Goal: Task Accomplishment & Management: Manage account settings

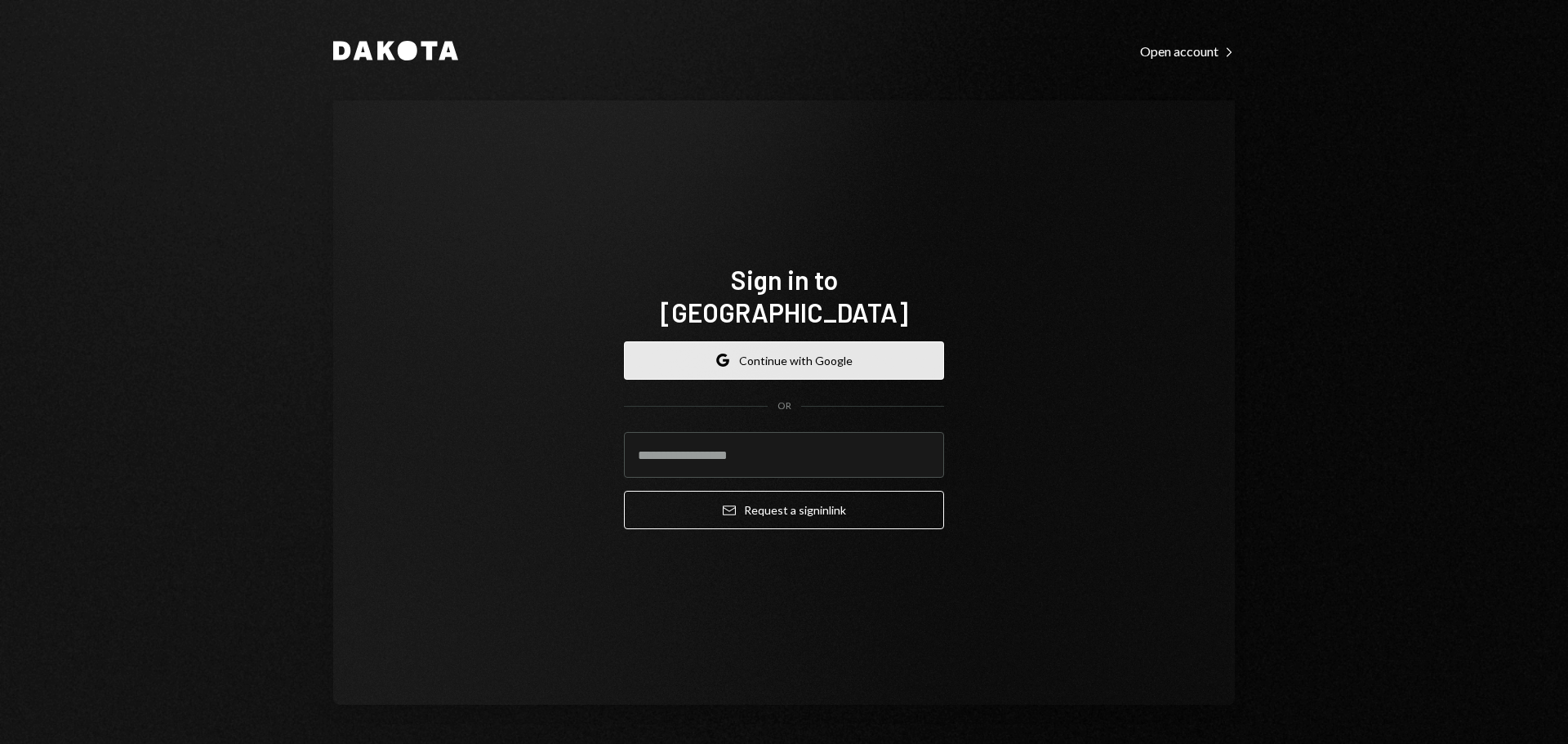
click at [759, 346] on button "Google Continue with Google" at bounding box center [784, 361] width 320 height 39
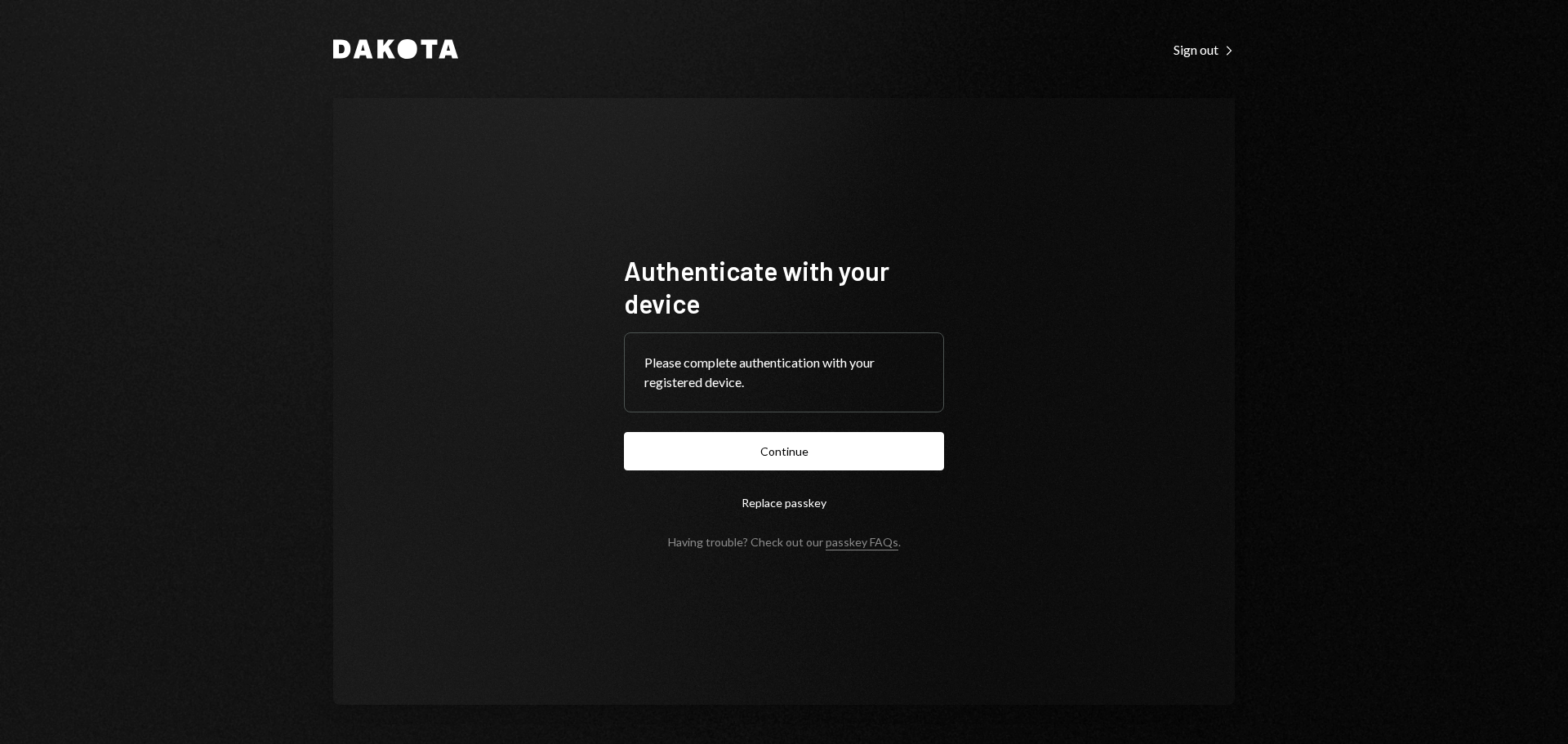
click at [839, 446] on button "Continue" at bounding box center [784, 451] width 320 height 39
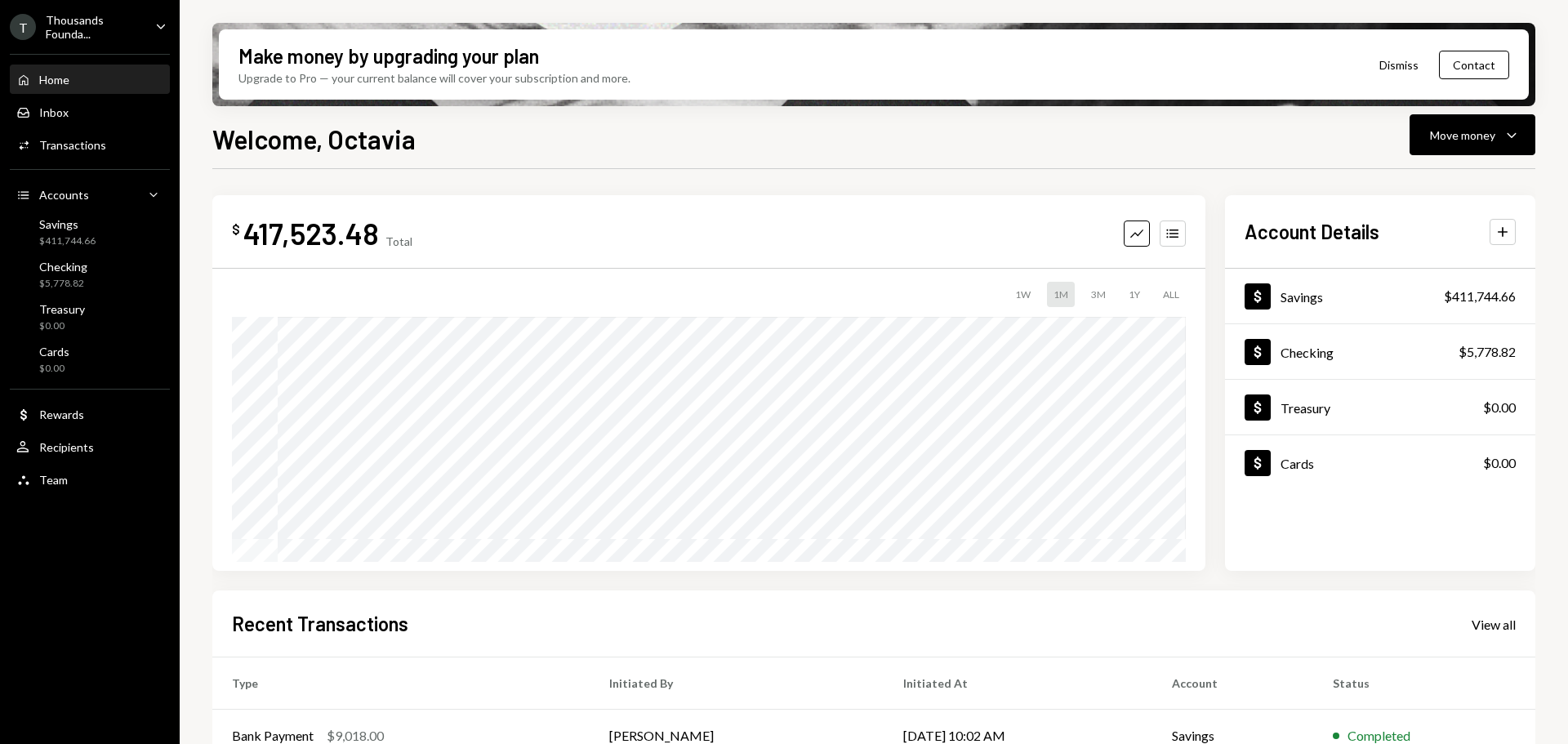
click at [104, 30] on div "Thousands Founda..." at bounding box center [94, 27] width 96 height 28
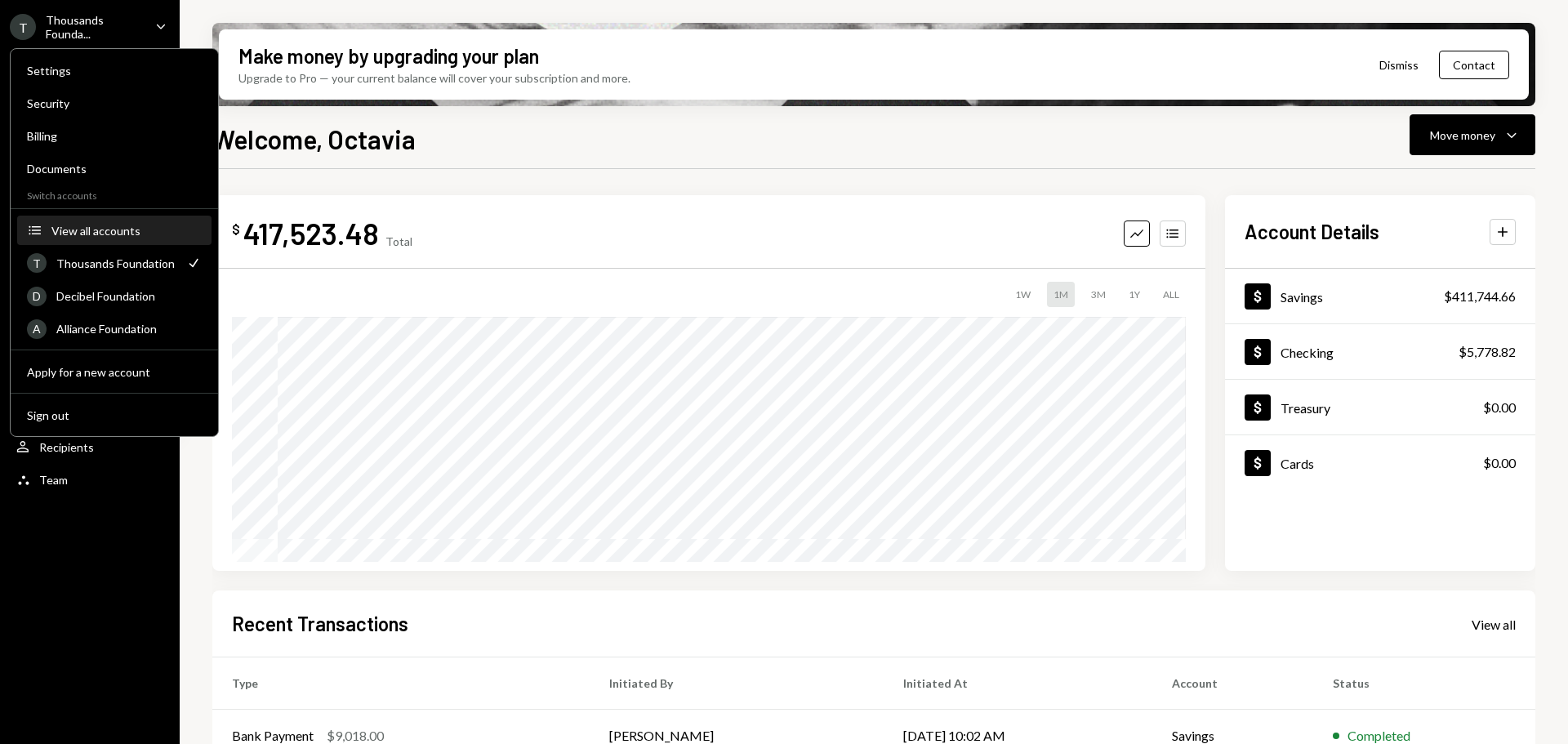
click at [88, 233] on div "View all accounts" at bounding box center [127, 230] width 150 height 14
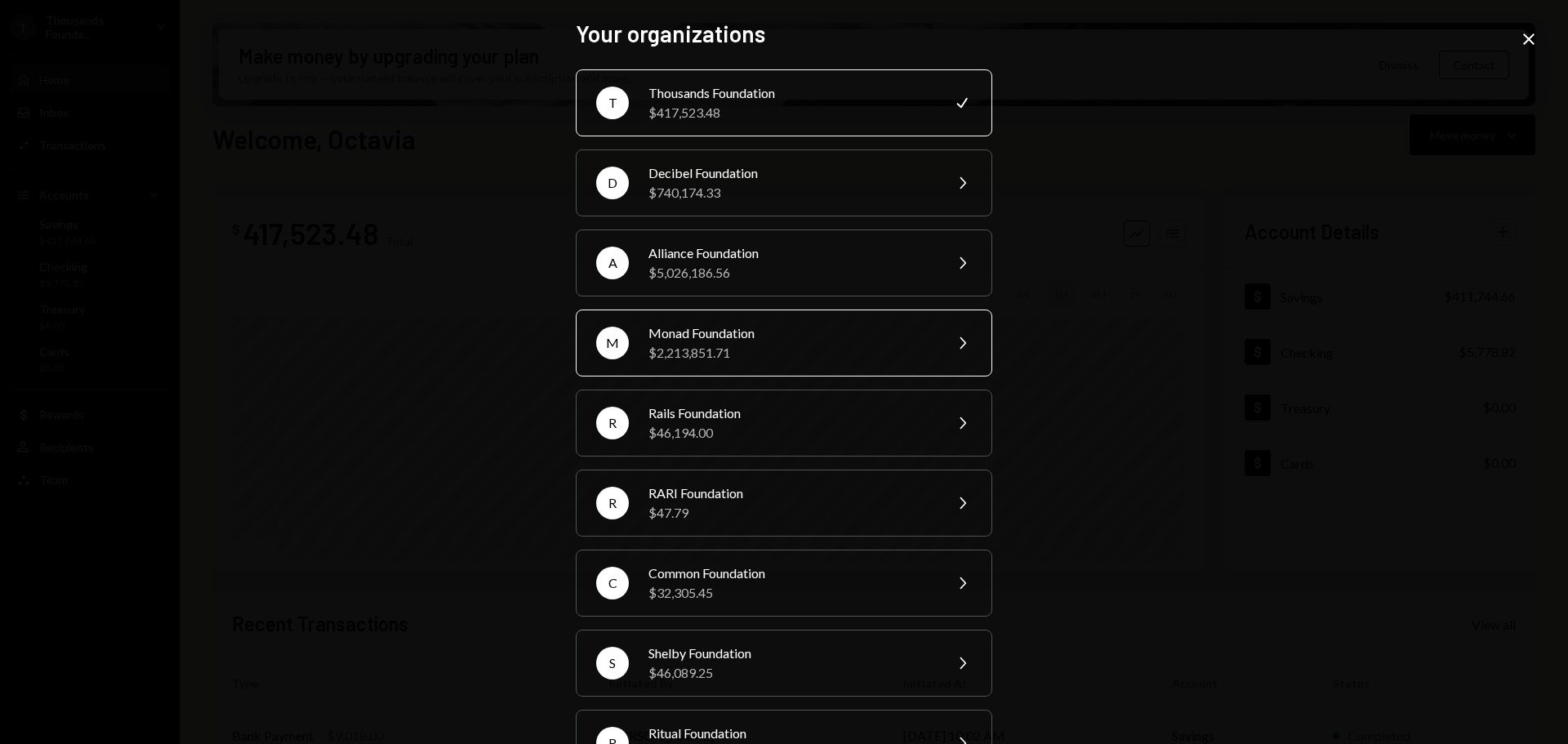
click at [743, 323] on div "M Monad Foundation $2,213,851.71 Chevron Right" at bounding box center [784, 342] width 417 height 67
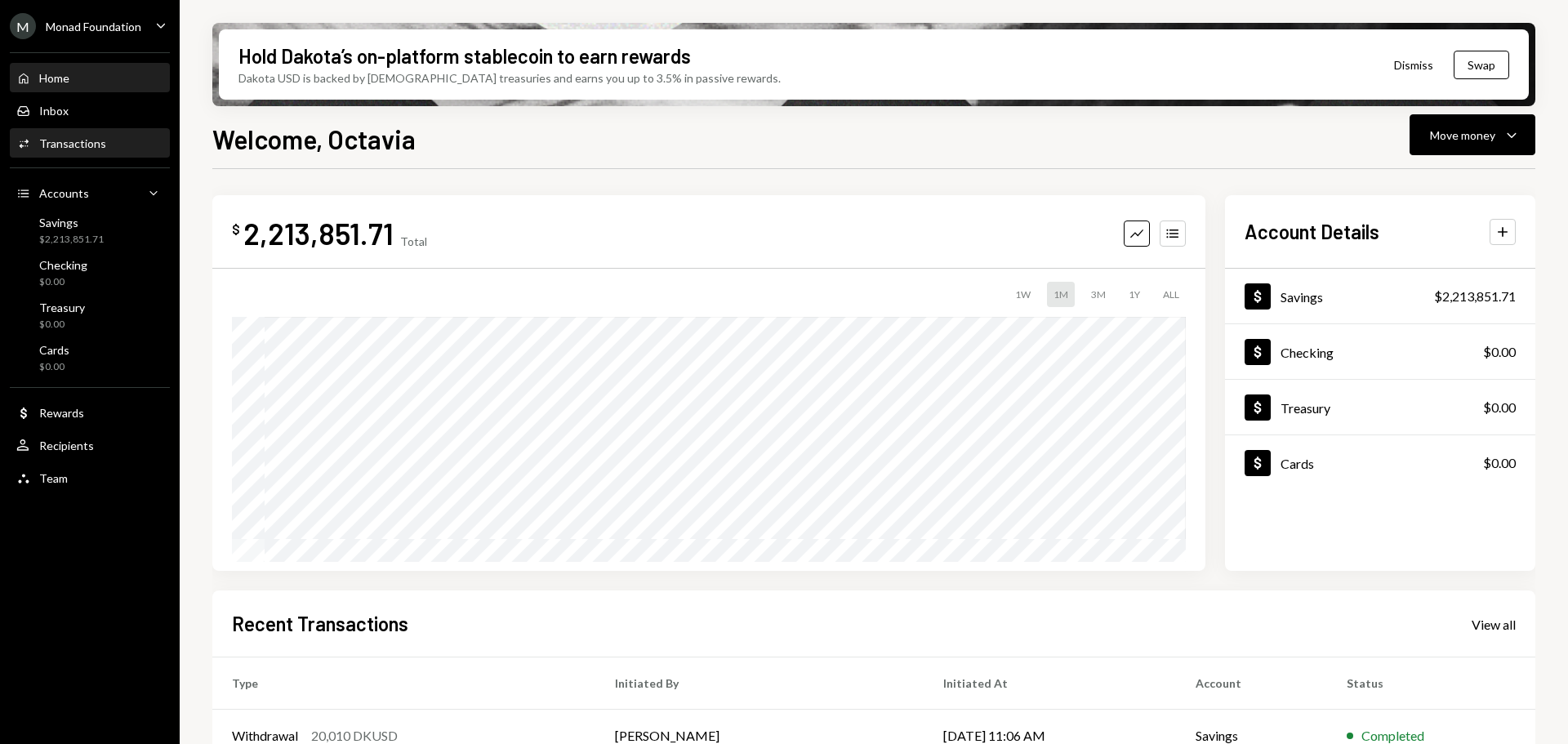
click at [62, 148] on div "Transactions" at bounding box center [72, 143] width 67 height 14
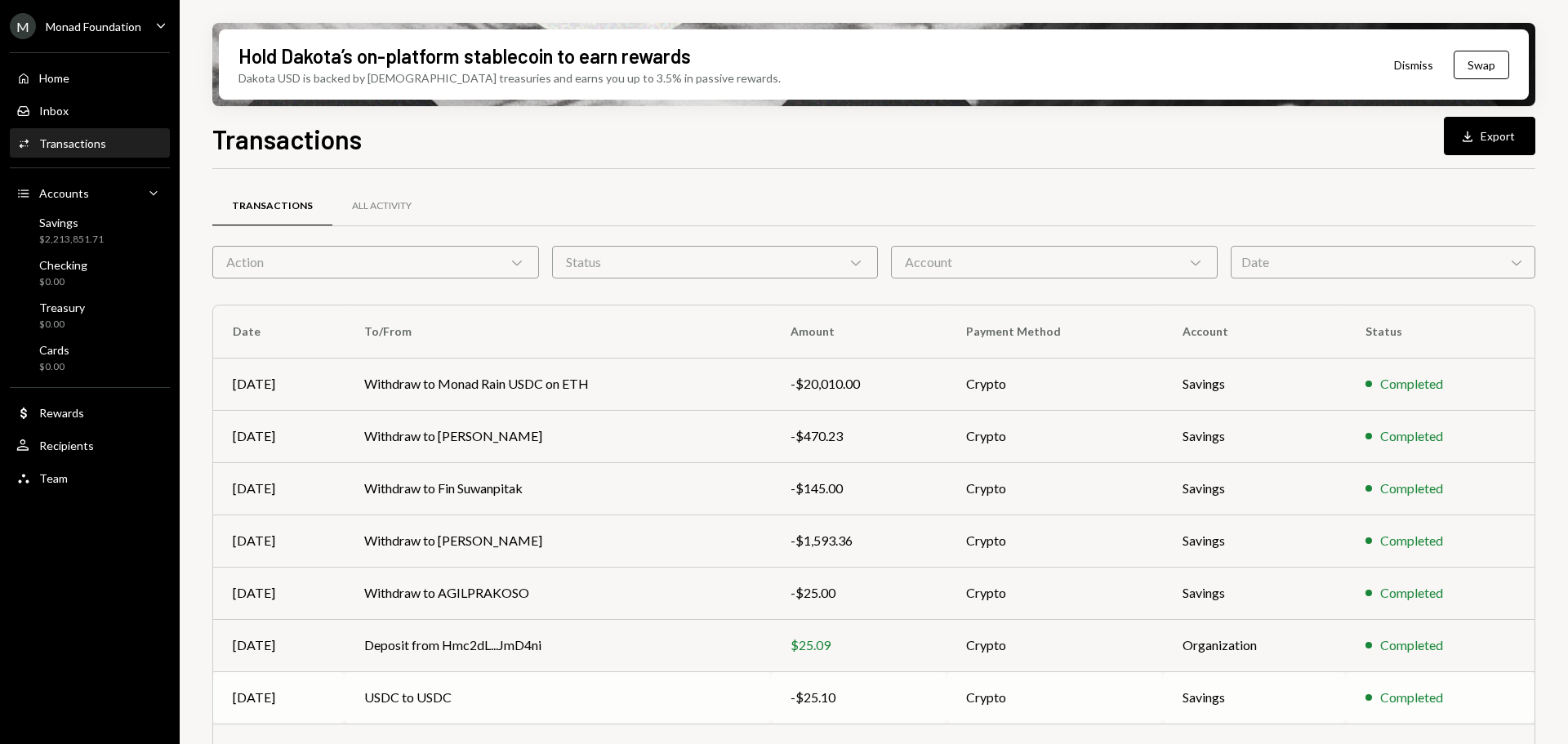
scroll to position [186, 0]
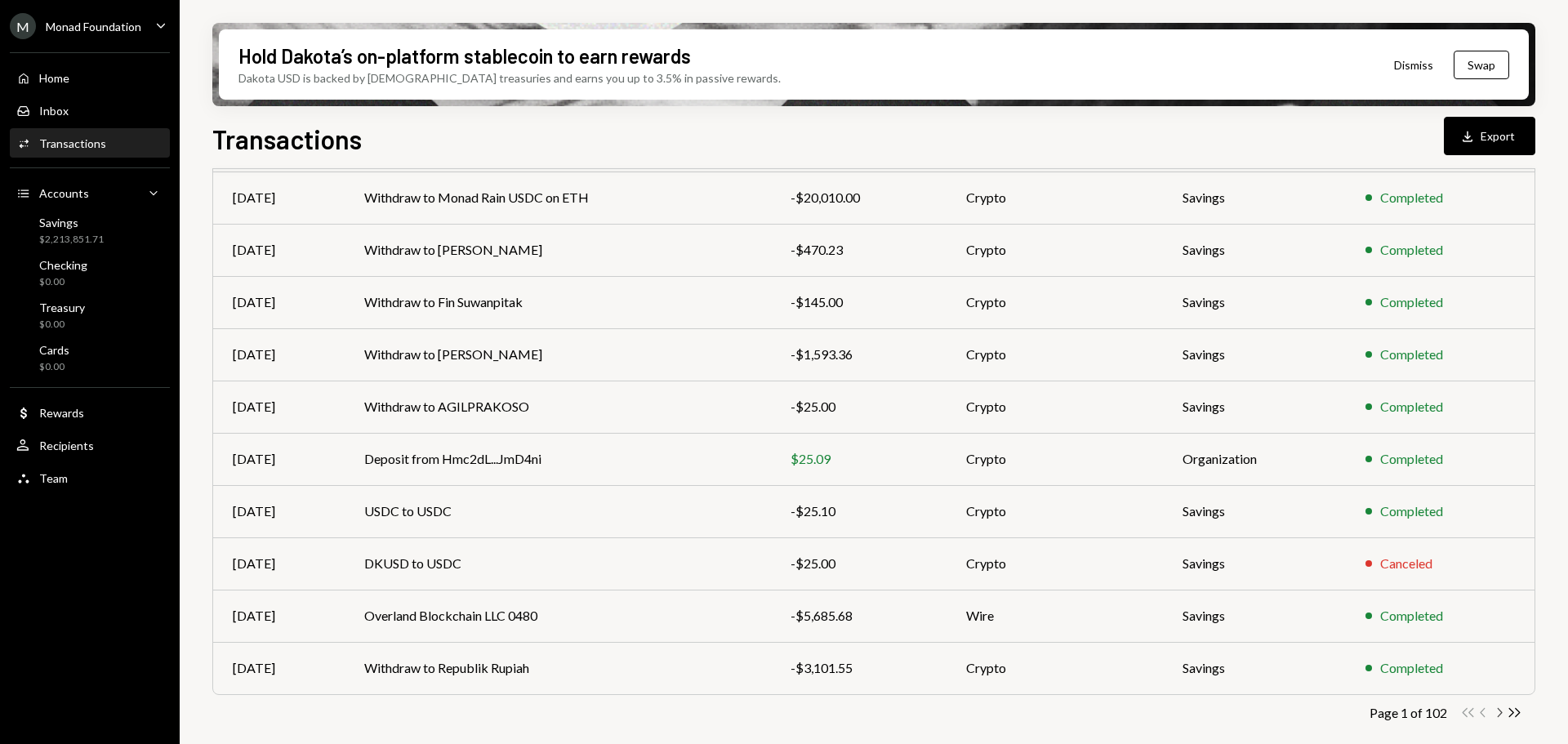
click at [1500, 712] on icon "Chevron Right" at bounding box center [1499, 712] width 16 height 16
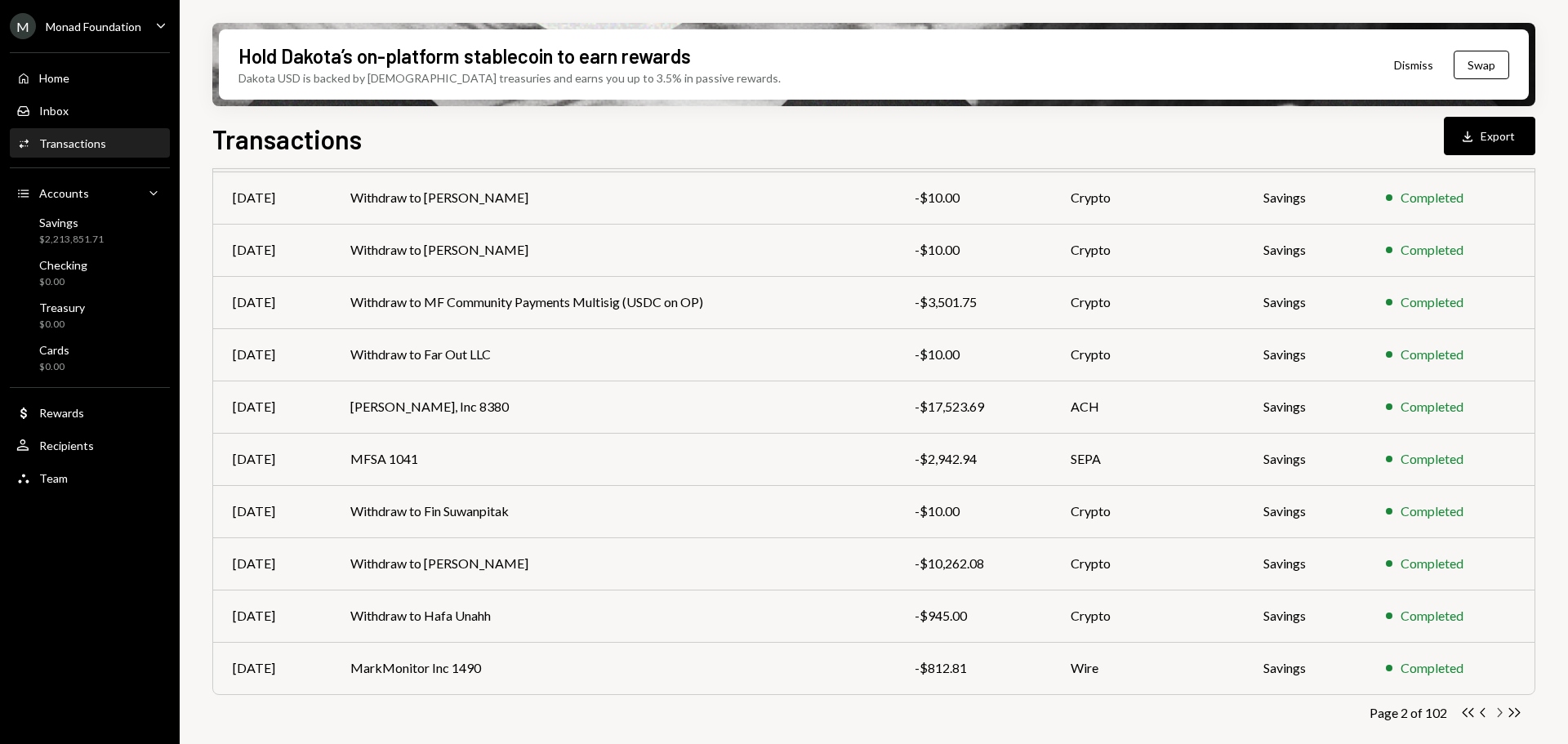
click at [1497, 714] on icon "Chevron Right" at bounding box center [1499, 712] width 16 height 16
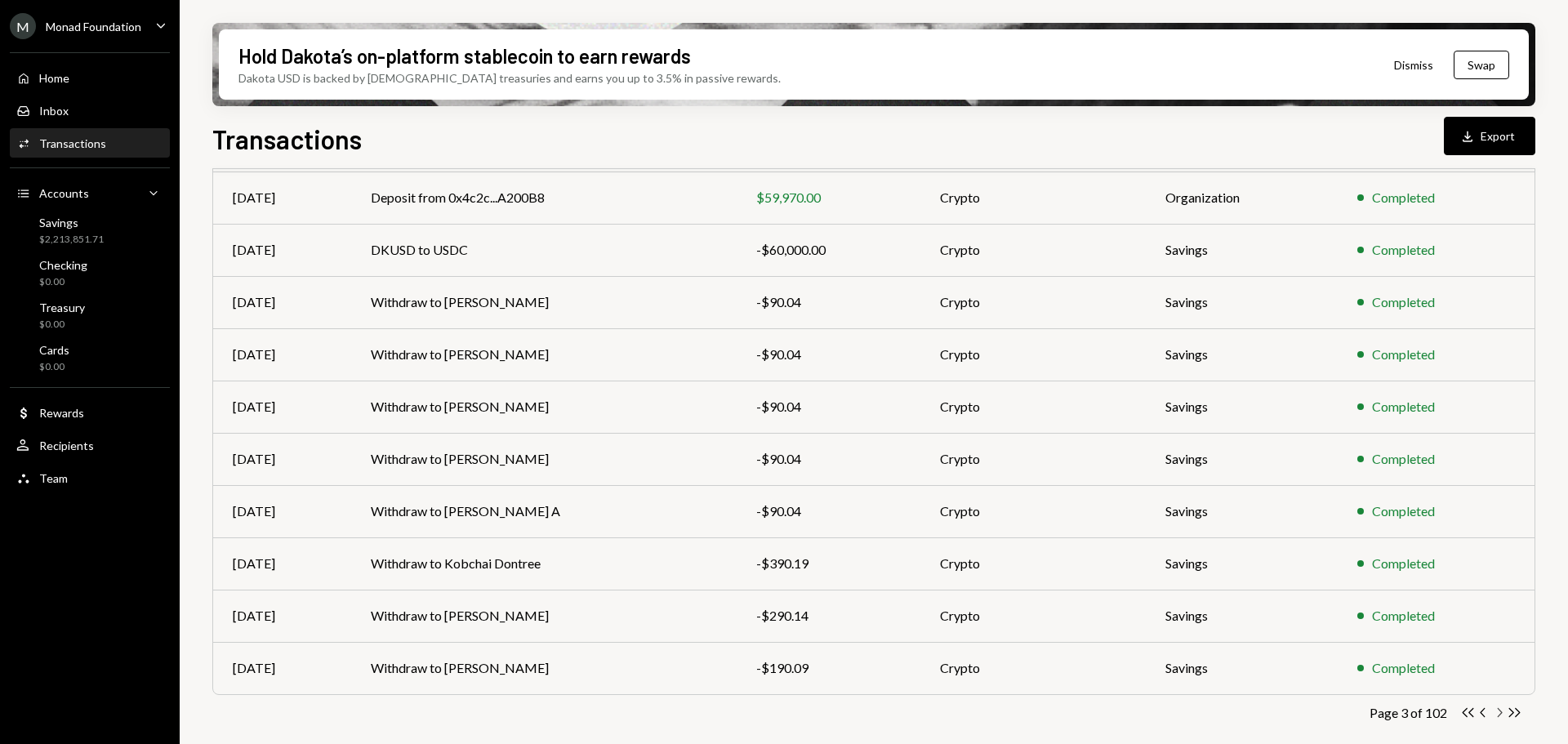
click at [1500, 711] on icon "button" at bounding box center [1500, 713] width 5 height 9
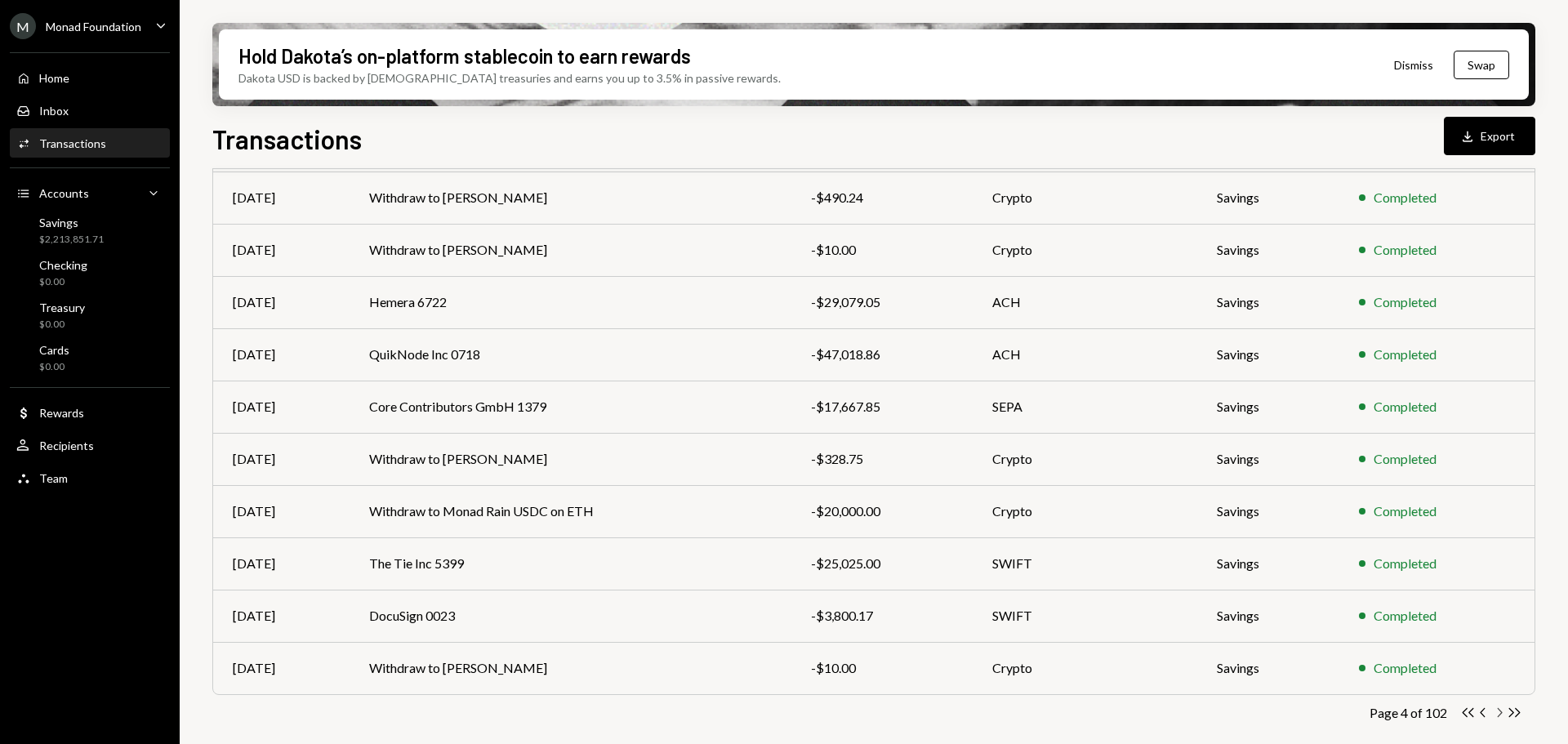
click at [1499, 716] on icon "button" at bounding box center [1500, 713] width 5 height 9
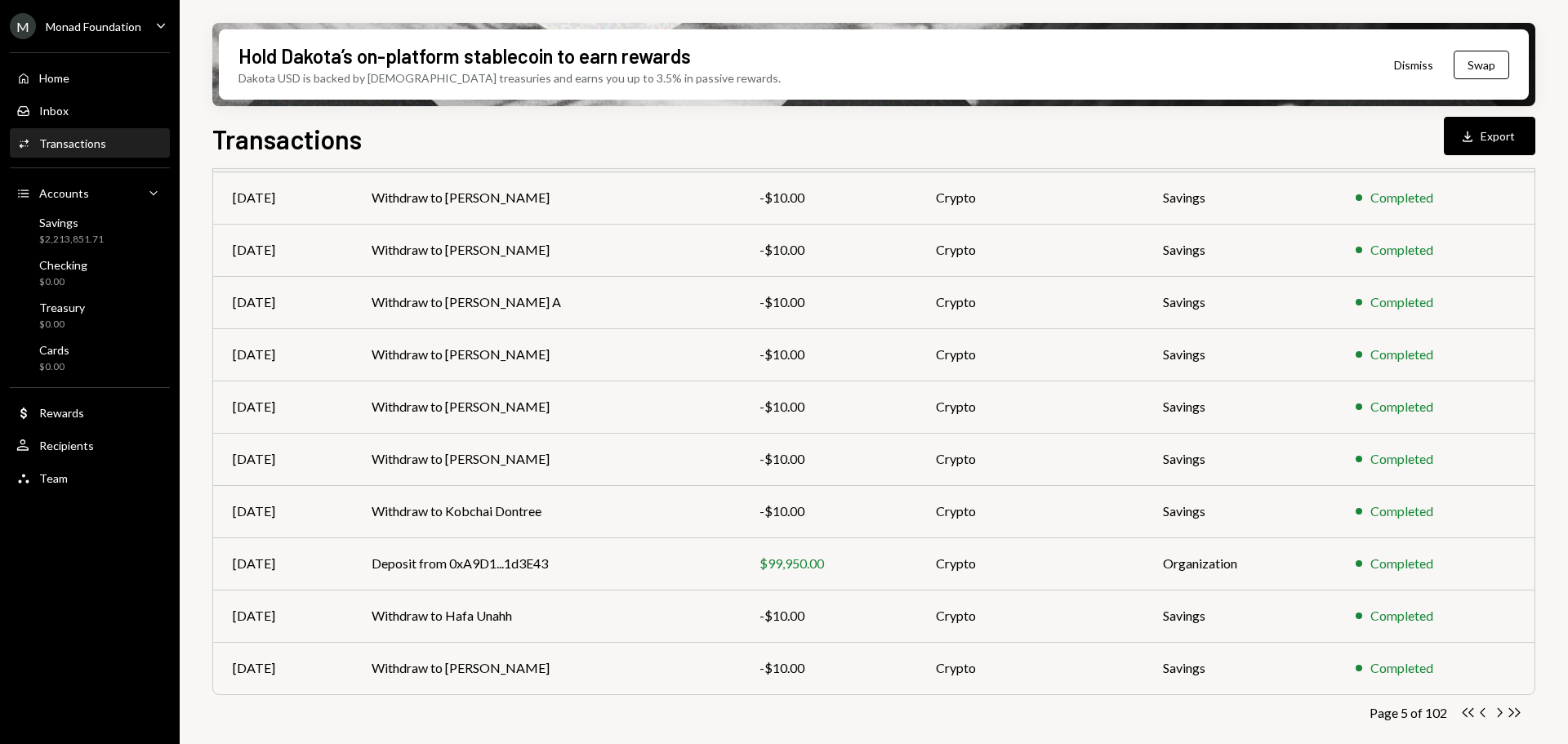
drag, startPoint x: 1497, startPoint y: 714, endPoint x: 1483, endPoint y: 706, distance: 16.1
click at [1497, 716] on icon "Chevron Right" at bounding box center [1499, 712] width 16 height 16
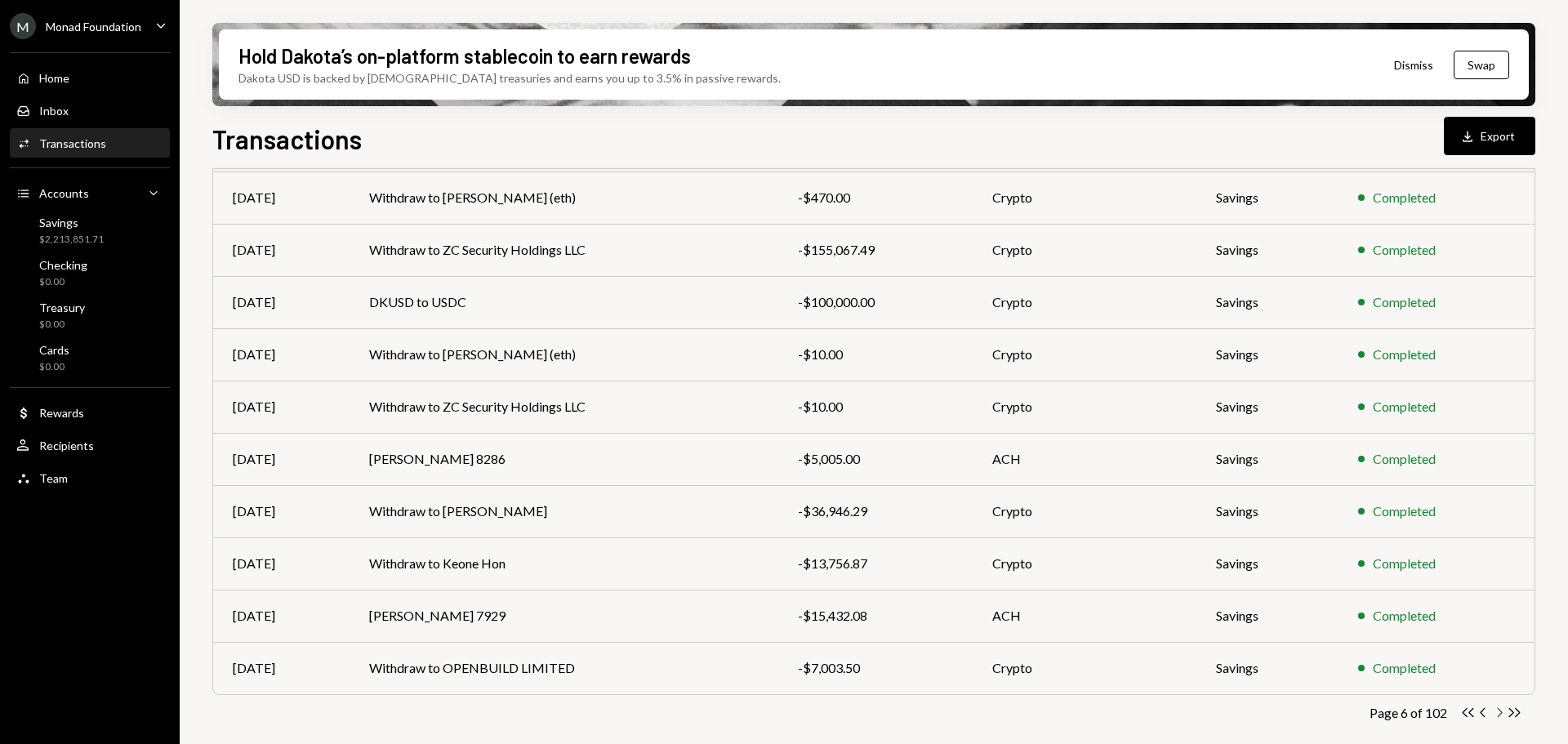
click at [1500, 713] on icon "Chevron Right" at bounding box center [1499, 712] width 16 height 16
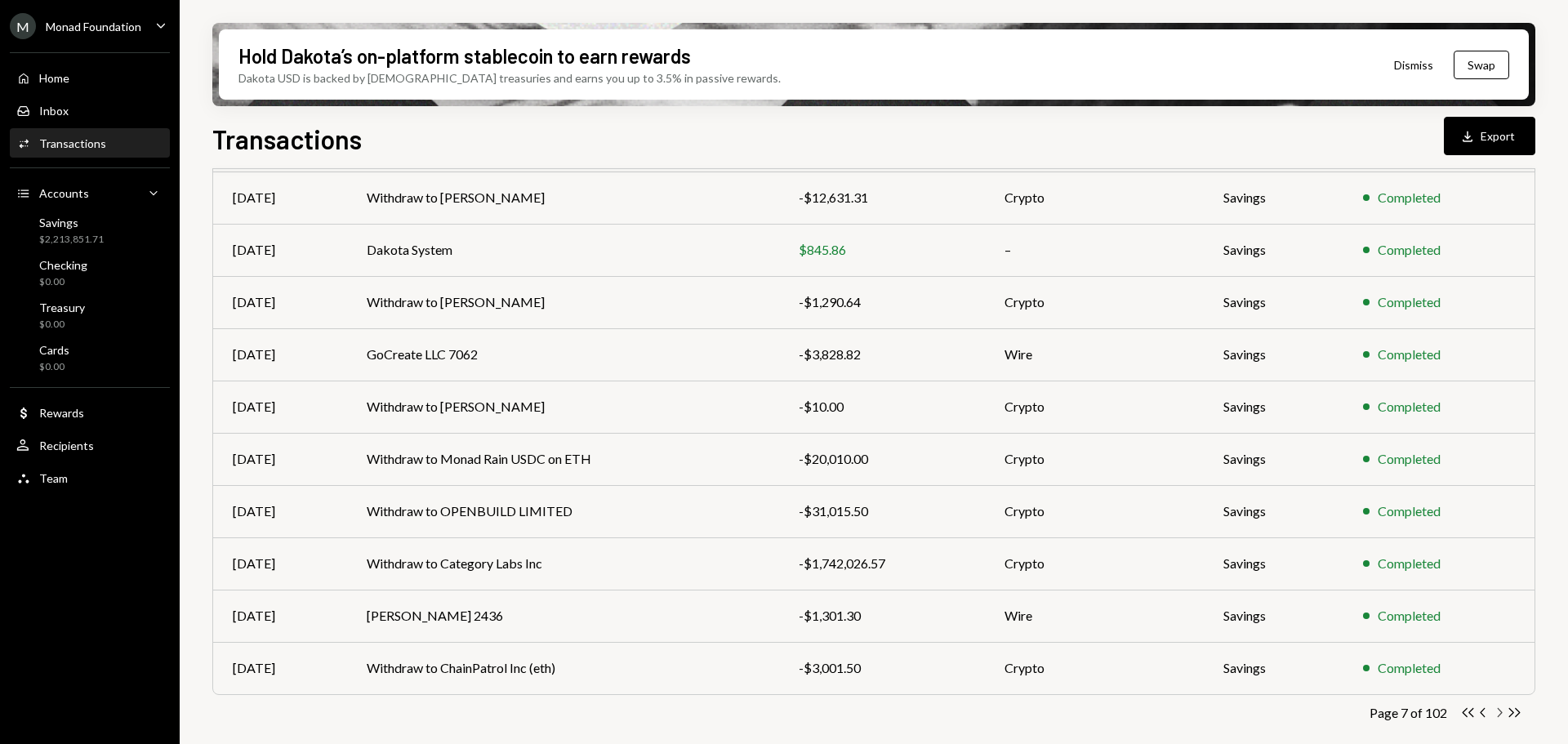
click at [1499, 713] on icon "Chevron Right" at bounding box center [1499, 712] width 16 height 16
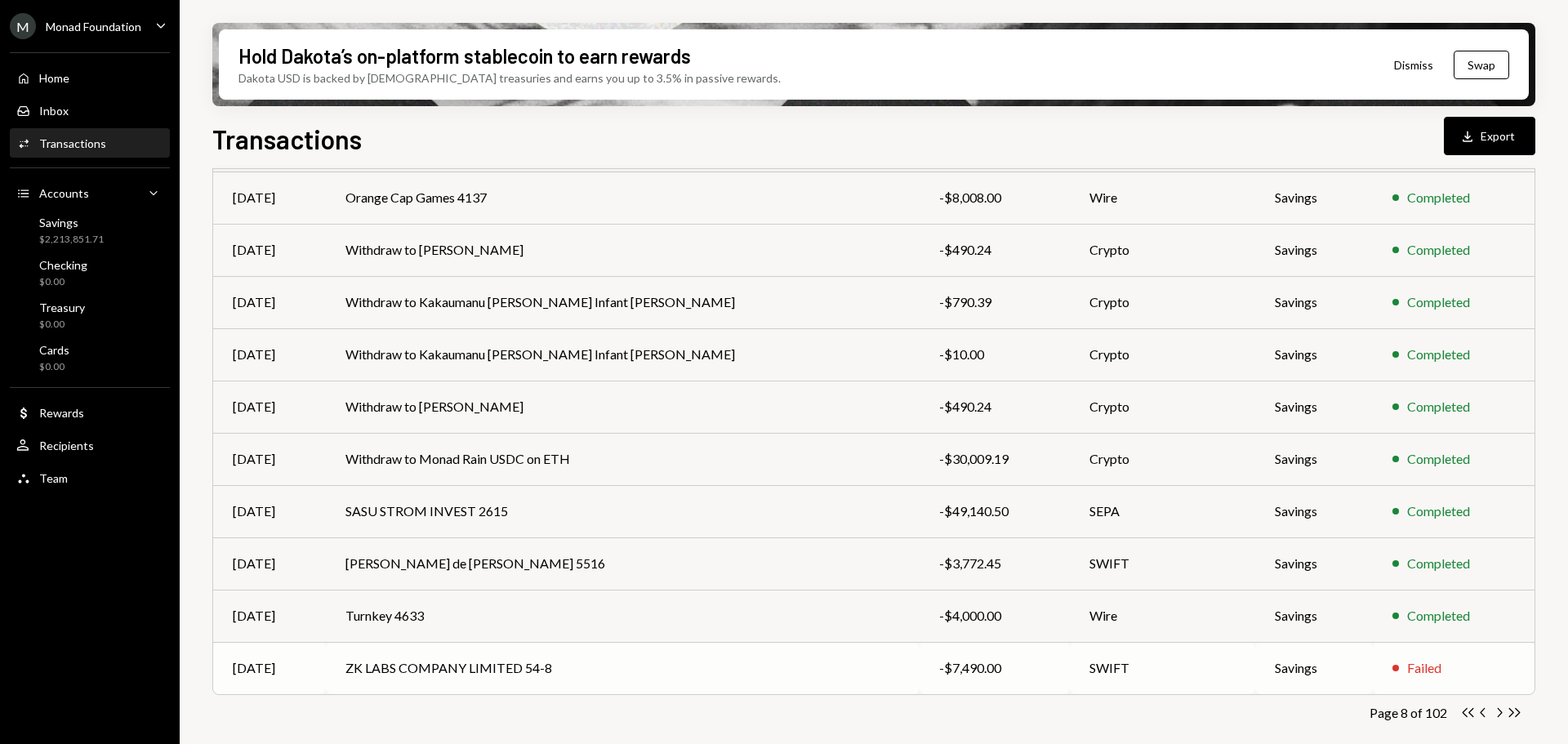
click at [509, 665] on td "ZK LABS COMPANY LIMITED 54-8" at bounding box center [622, 668] width 594 height 52
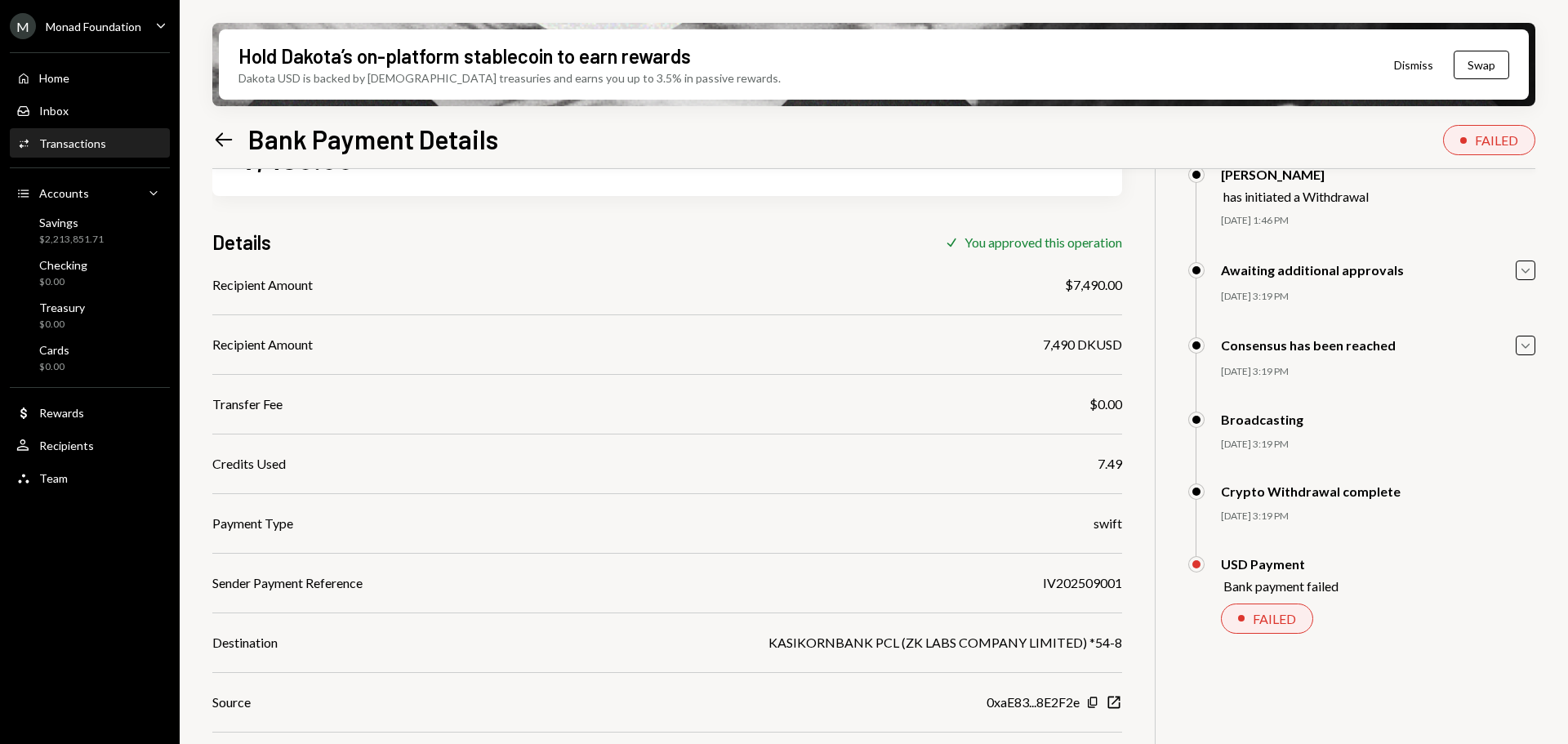
scroll to position [163, 0]
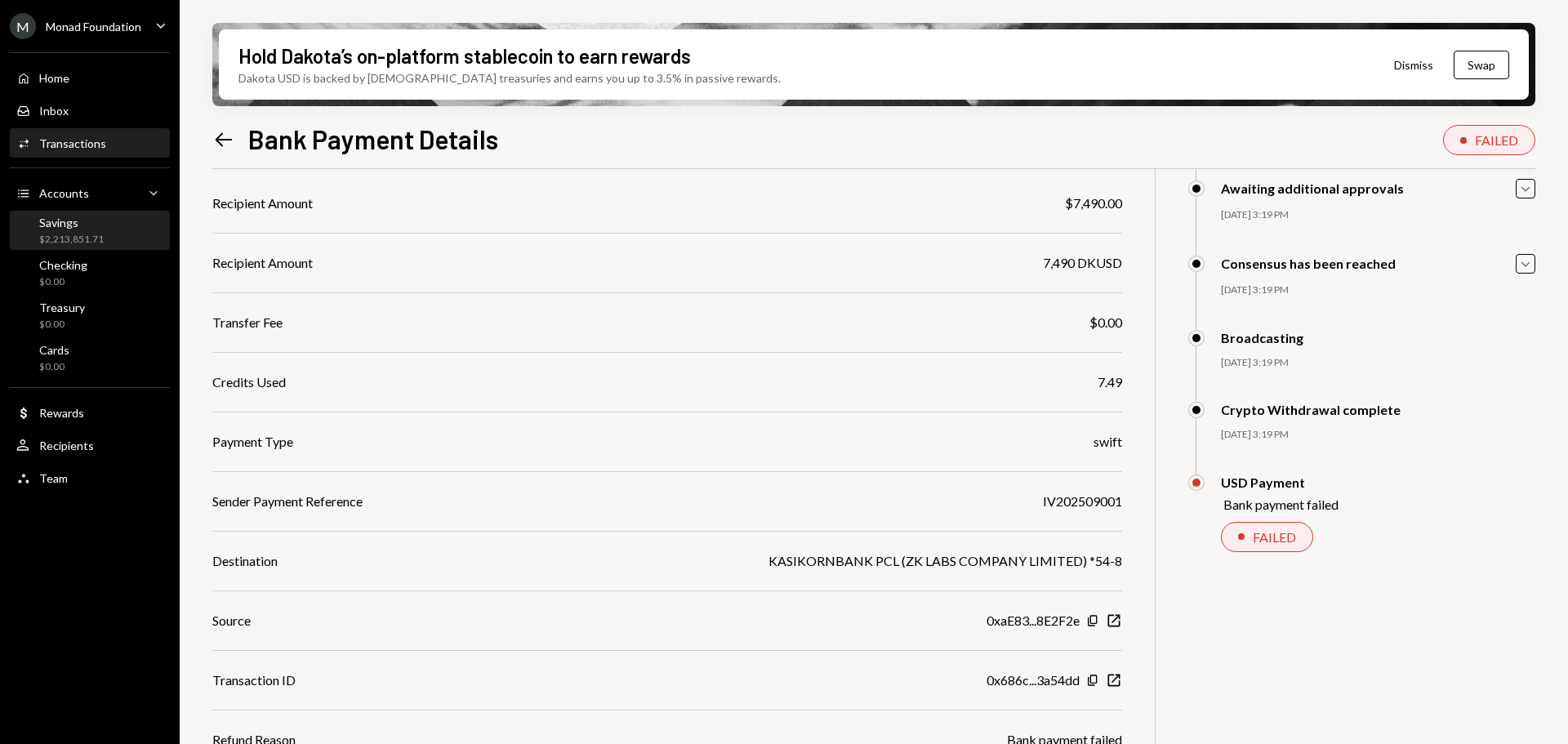
click at [76, 234] on div "$2,213,851.71" at bounding box center [72, 239] width 64 height 14
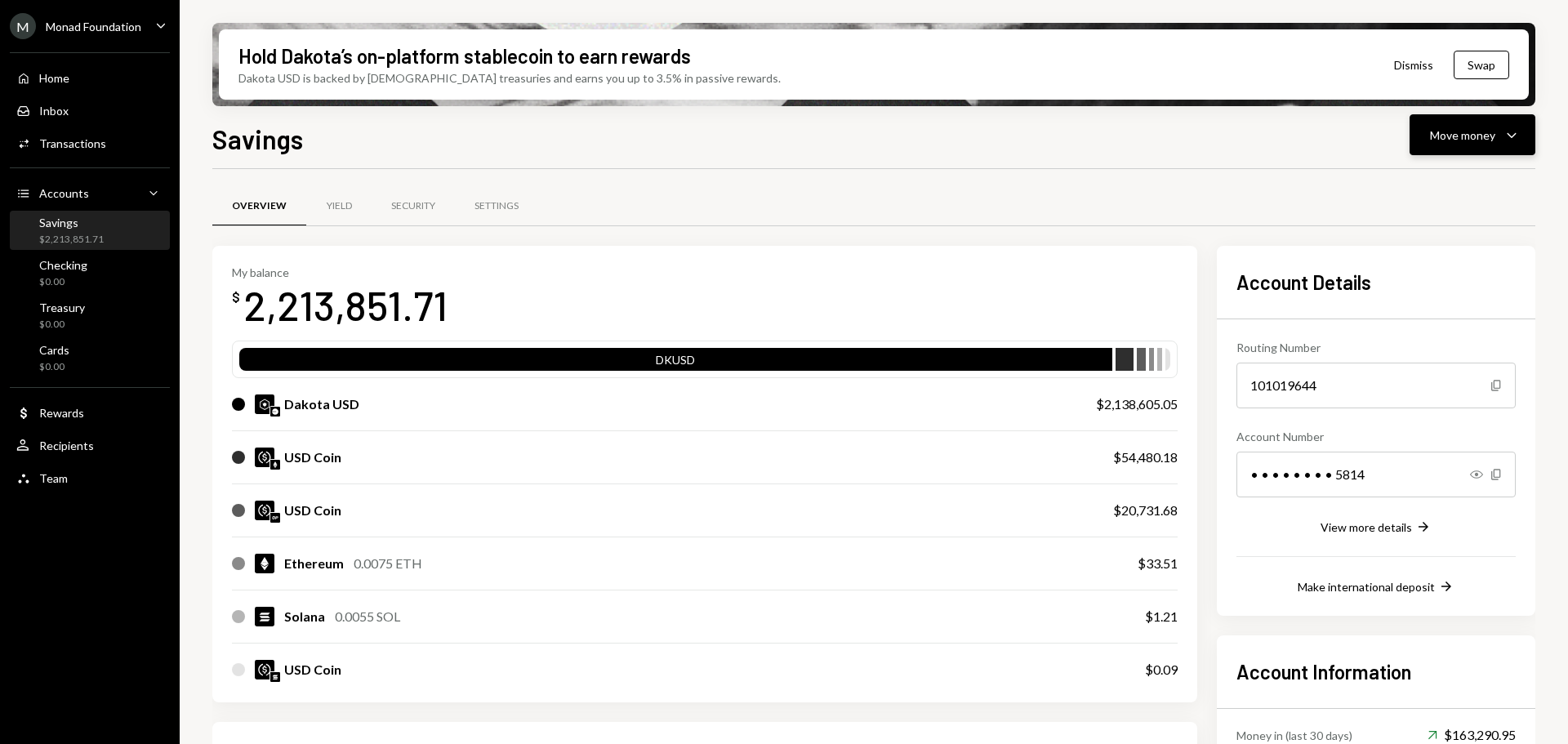
click at [1491, 133] on div "Move money" at bounding box center [1462, 135] width 65 height 17
click at [1423, 176] on div "Send" at bounding box center [1460, 183] width 119 height 17
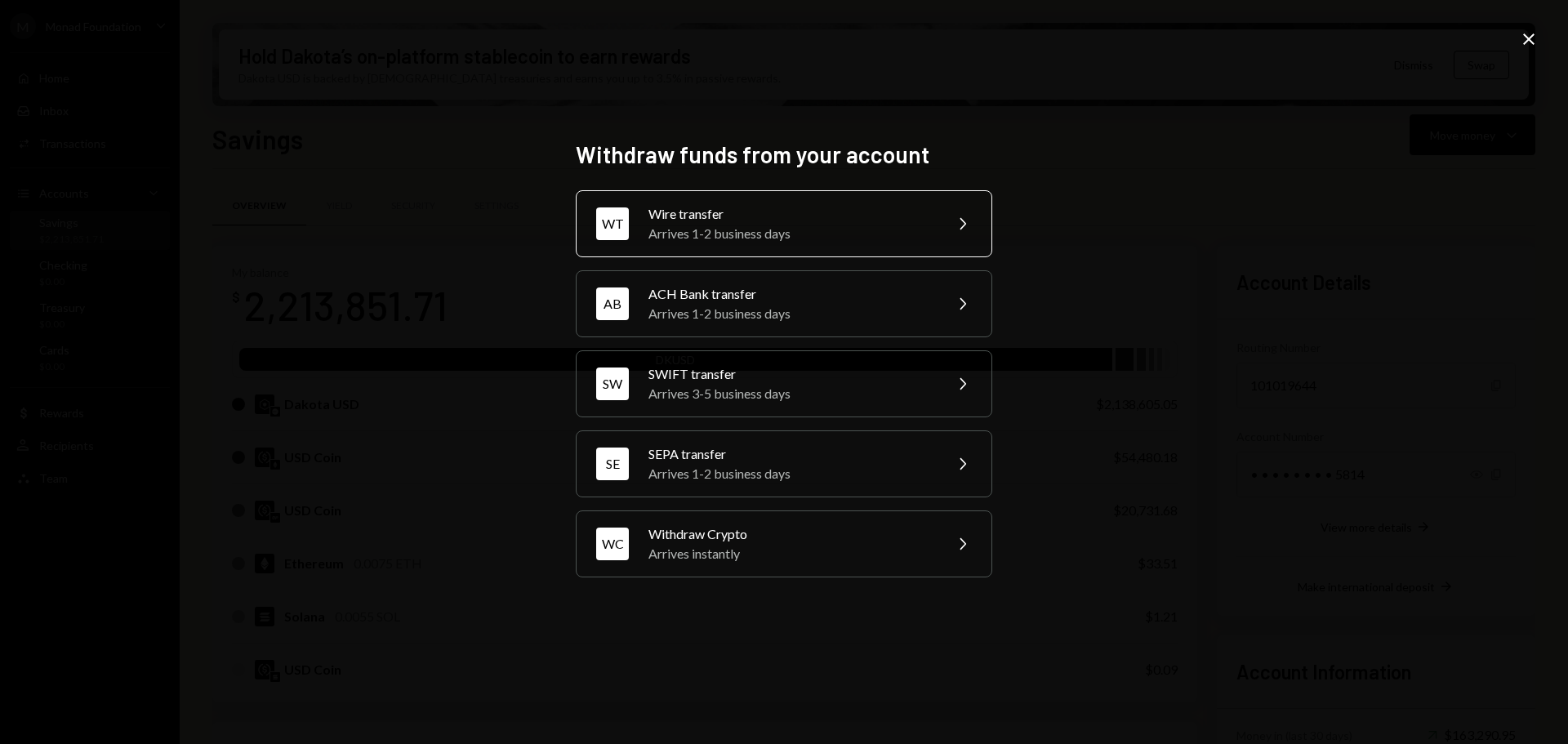
click at [775, 219] on div "Wire transfer" at bounding box center [791, 214] width 284 height 19
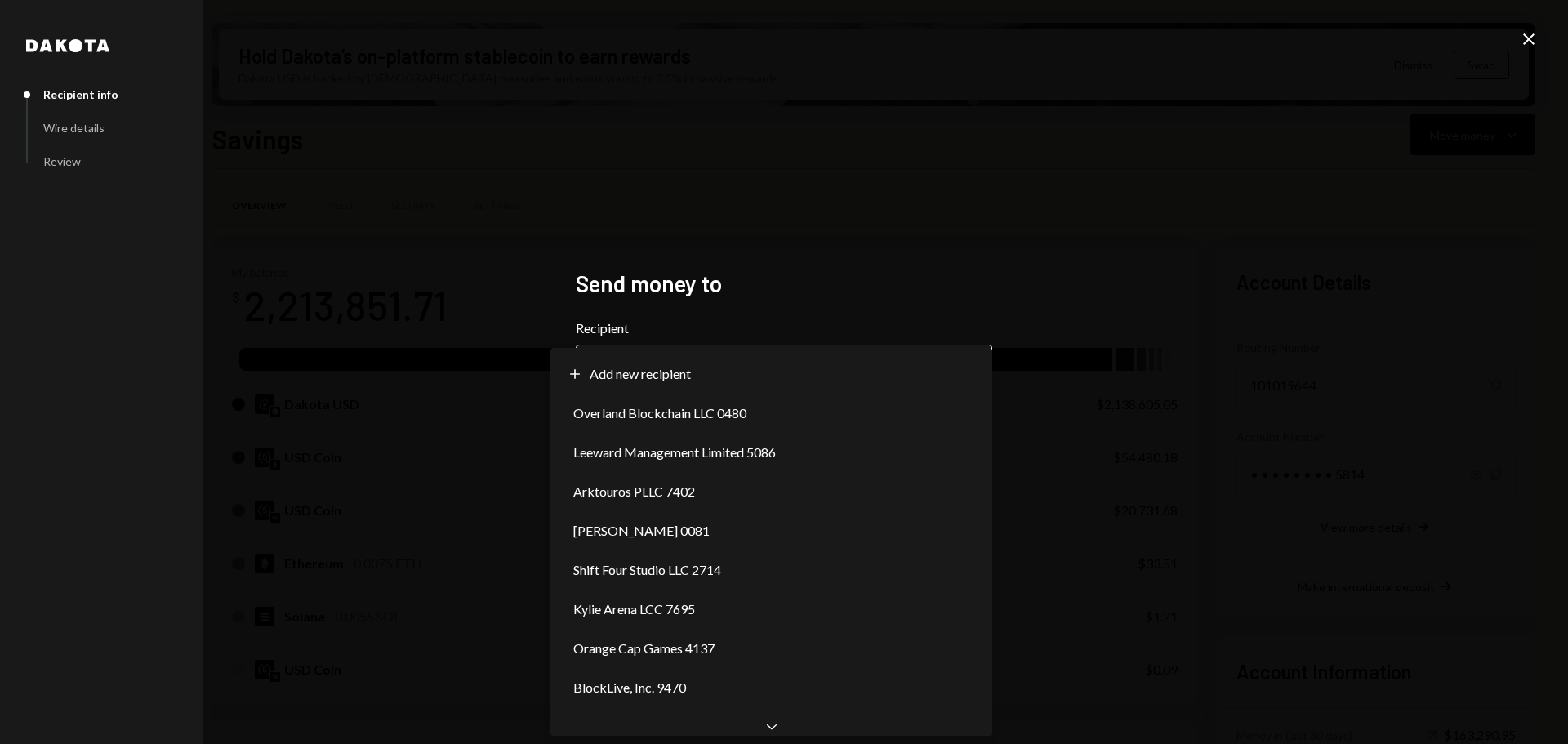
click at [758, 357] on body "M Monad Foundation Caret Down Home Home Inbox Inbox Activities Transactions Acc…" at bounding box center [784, 372] width 1568 height 744
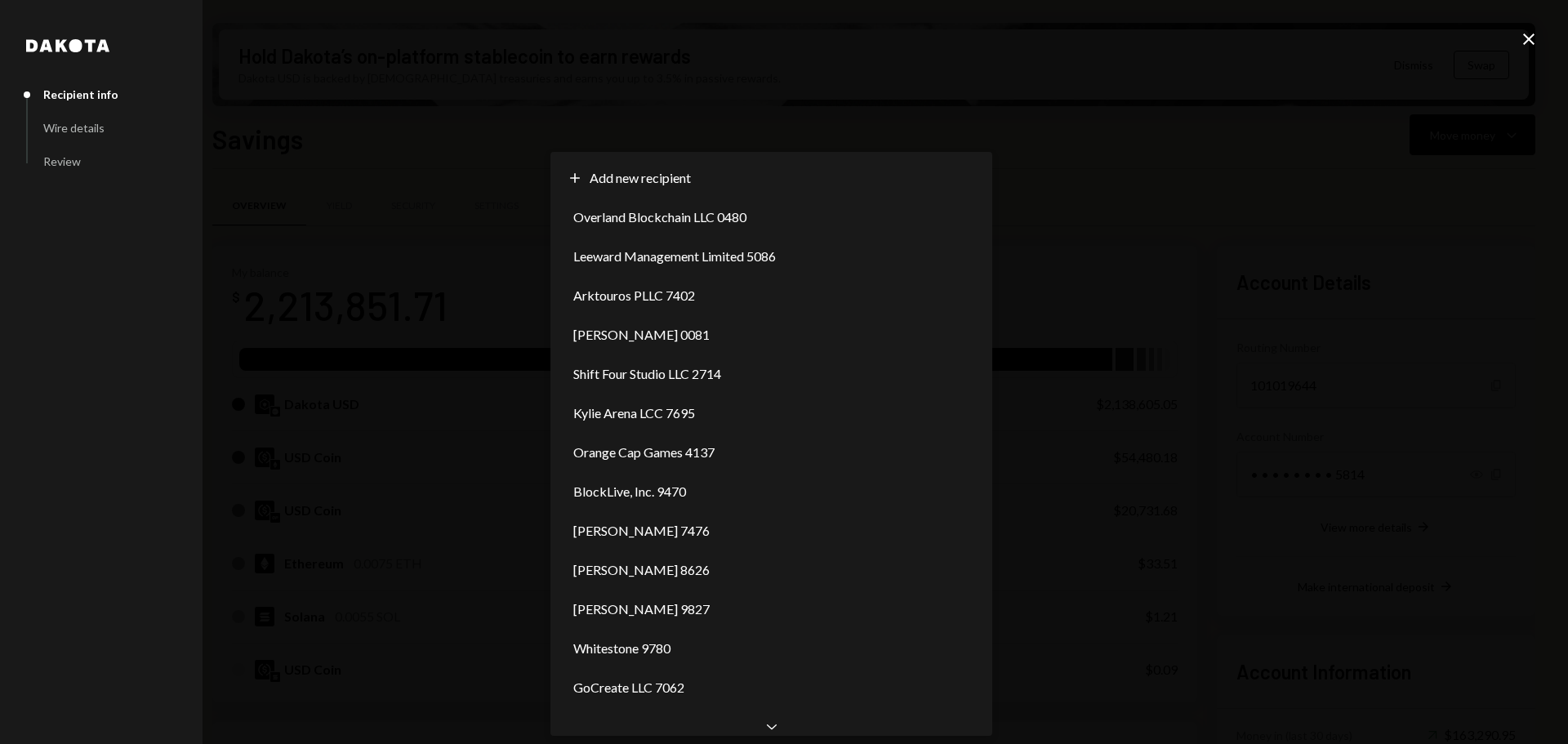
click at [768, 727] on icon "Chevron Down" at bounding box center [772, 727] width 17 height 17
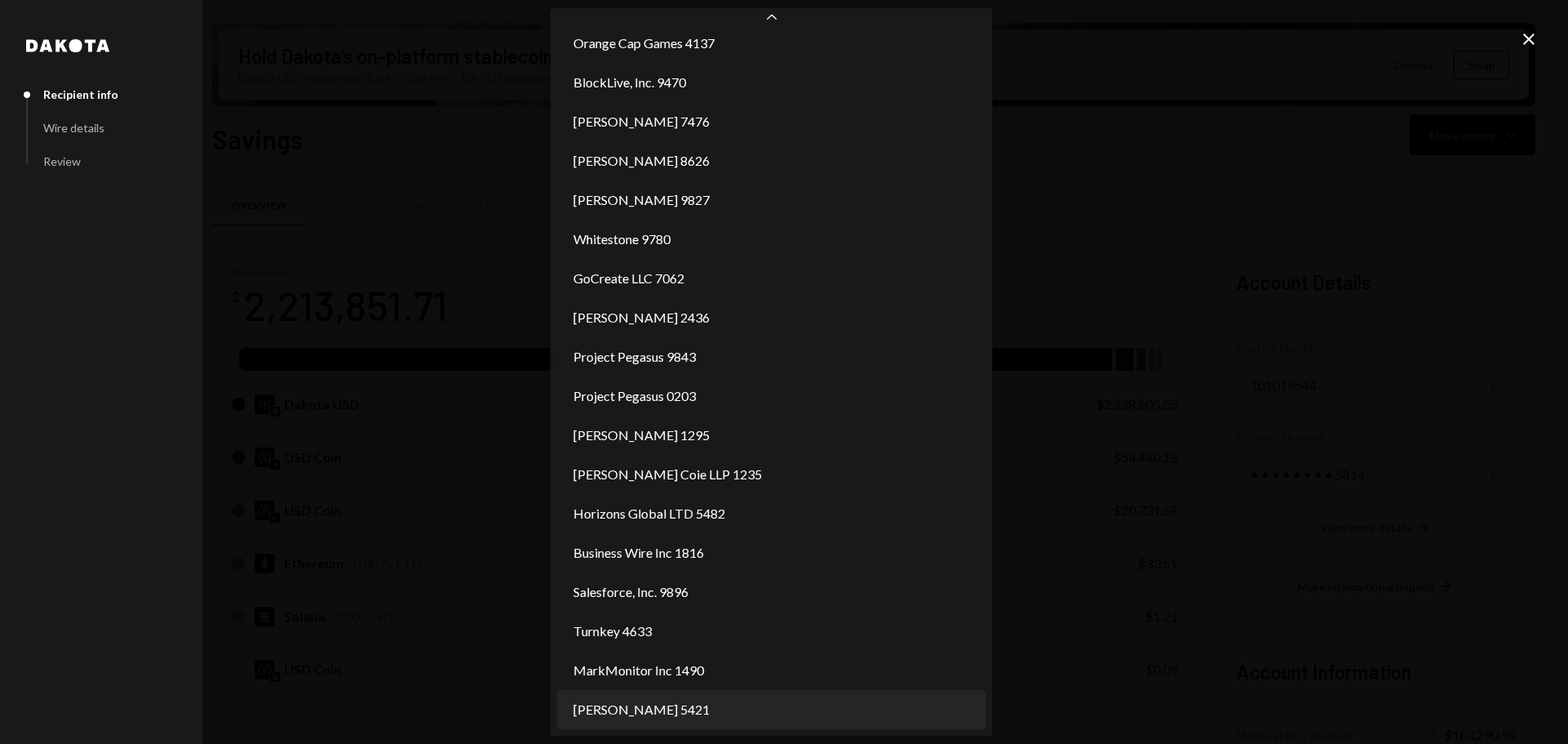
scroll to position [285, 0]
click at [1173, 644] on div "**********" at bounding box center [784, 372] width 1568 height 744
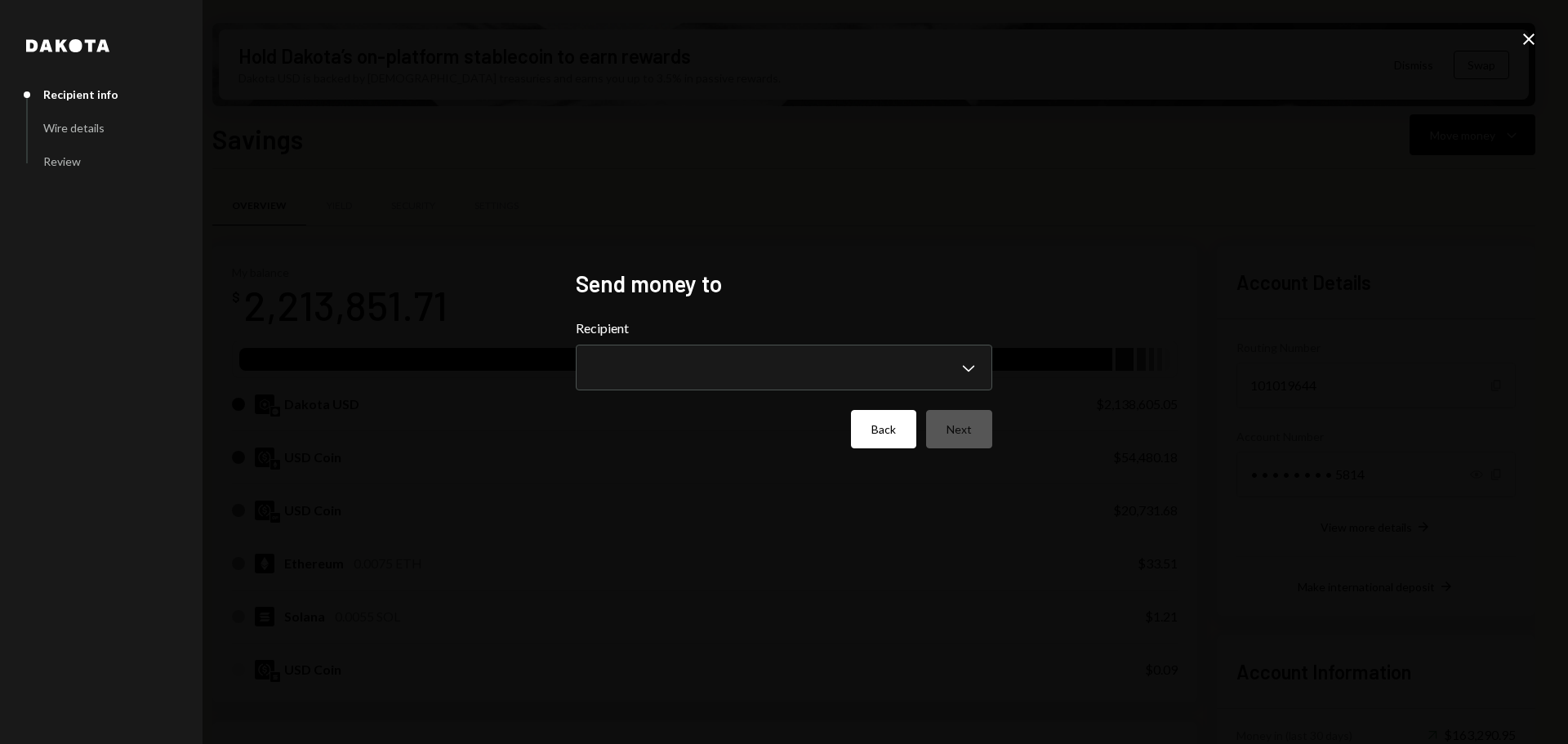
click at [882, 430] on button "Back" at bounding box center [884, 429] width 65 height 39
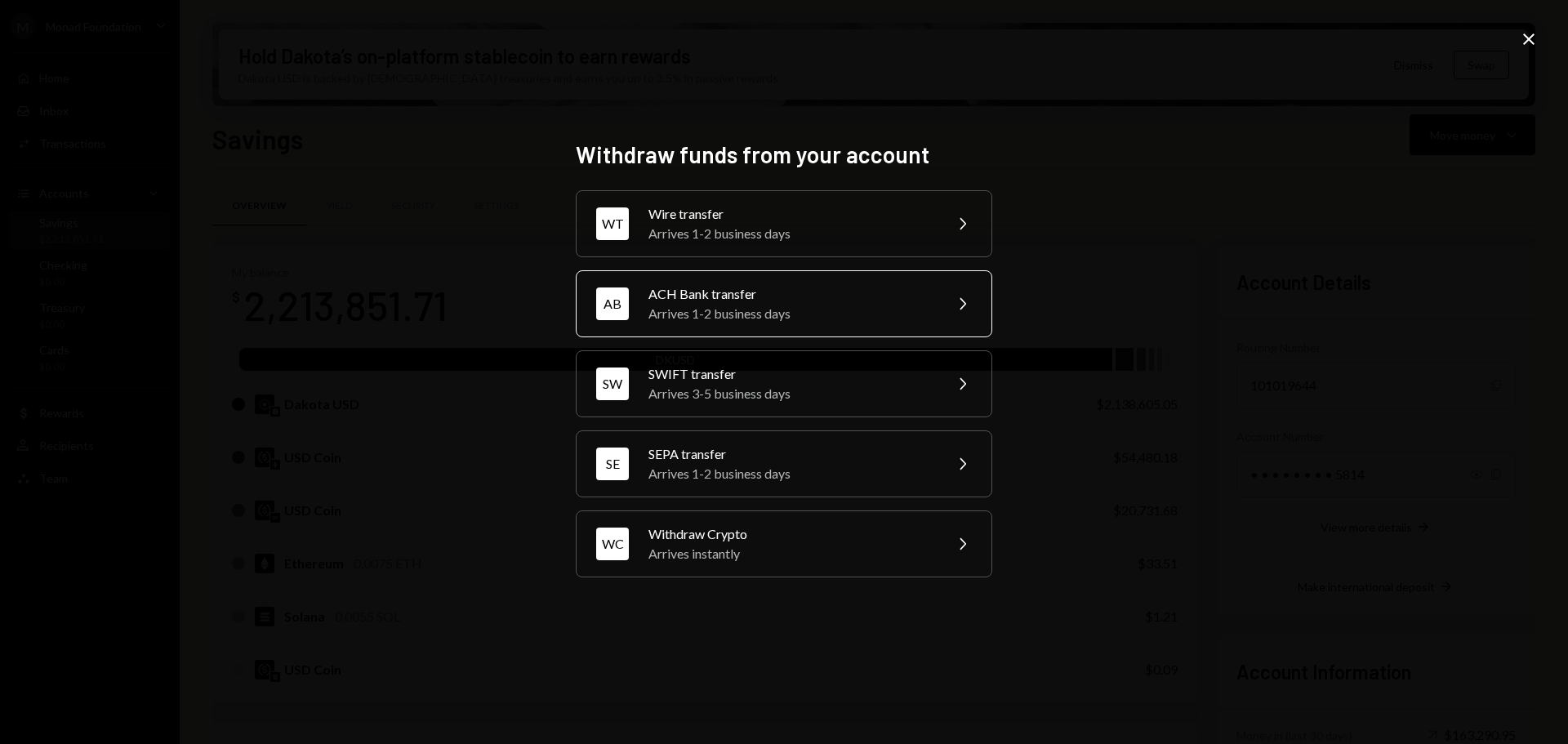
click at [741, 309] on div "Arrives 1-2 business days" at bounding box center [791, 313] width 284 height 19
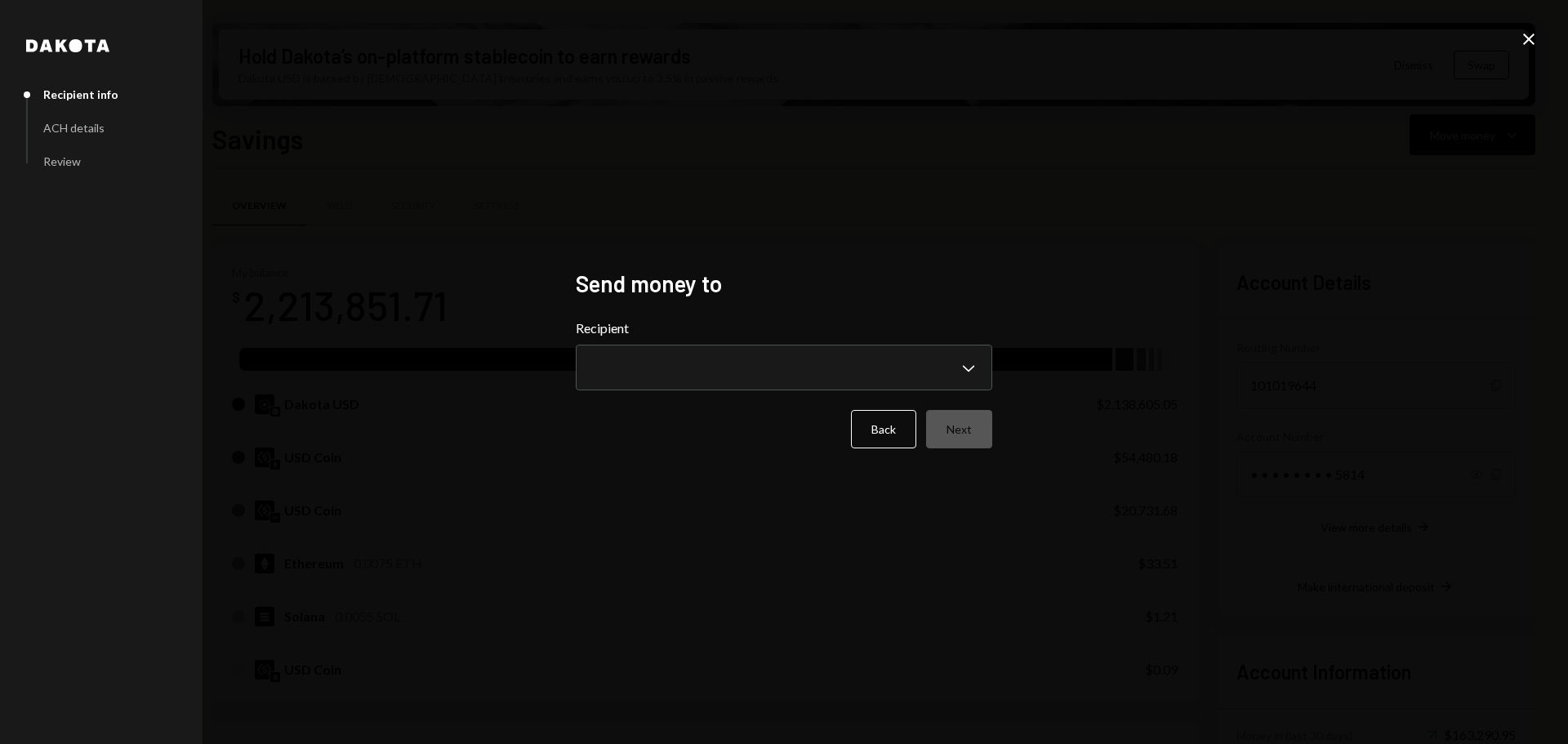
drag, startPoint x: 709, startPoint y: 323, endPoint x: 713, endPoint y: 344, distance: 21.4
click at [709, 324] on label "Recipient" at bounding box center [784, 328] width 417 height 19
click at [713, 350] on body "M Monad Foundation Caret Down Home Home Inbox Inbox Activities Transactions Acc…" at bounding box center [784, 372] width 1568 height 744
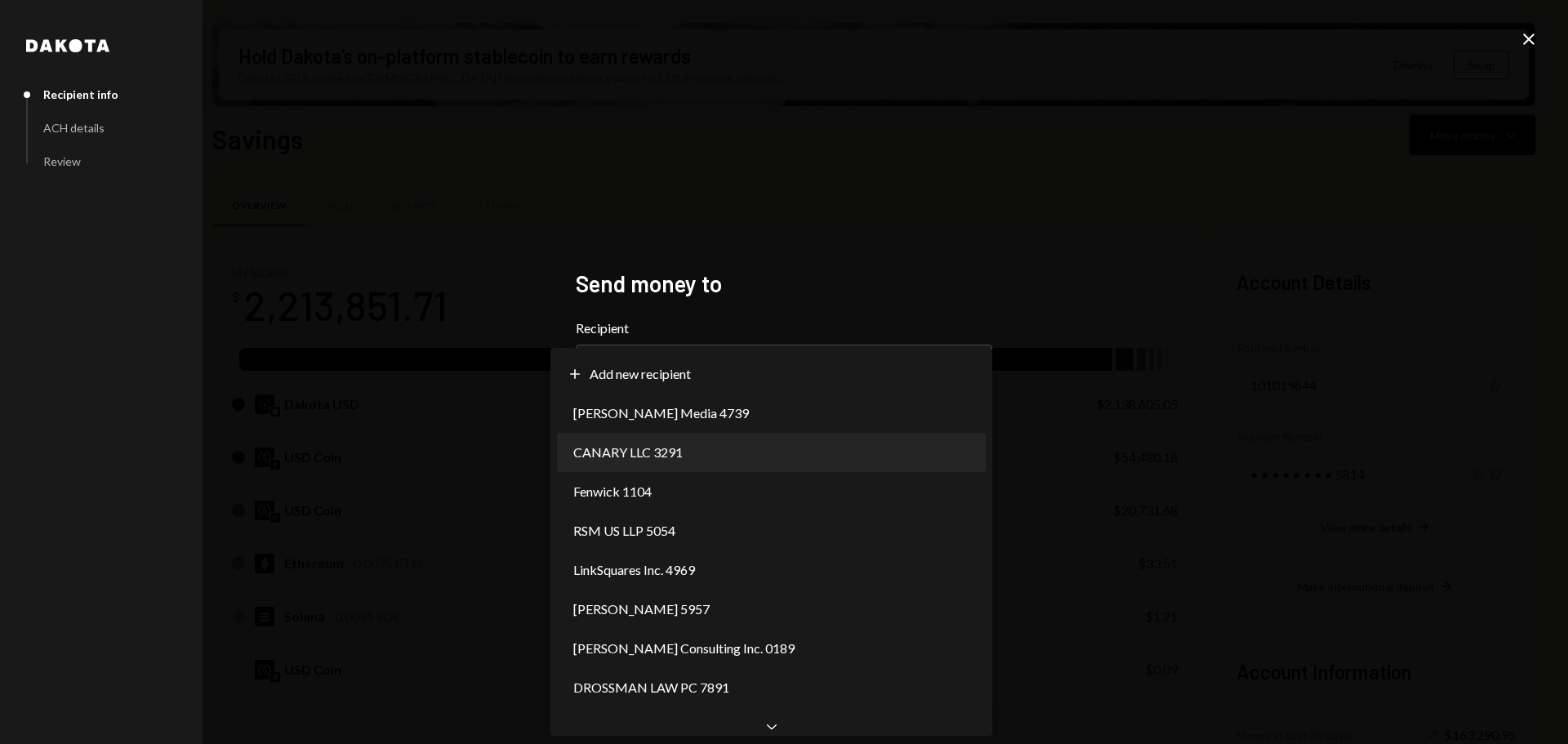
select select "**********"
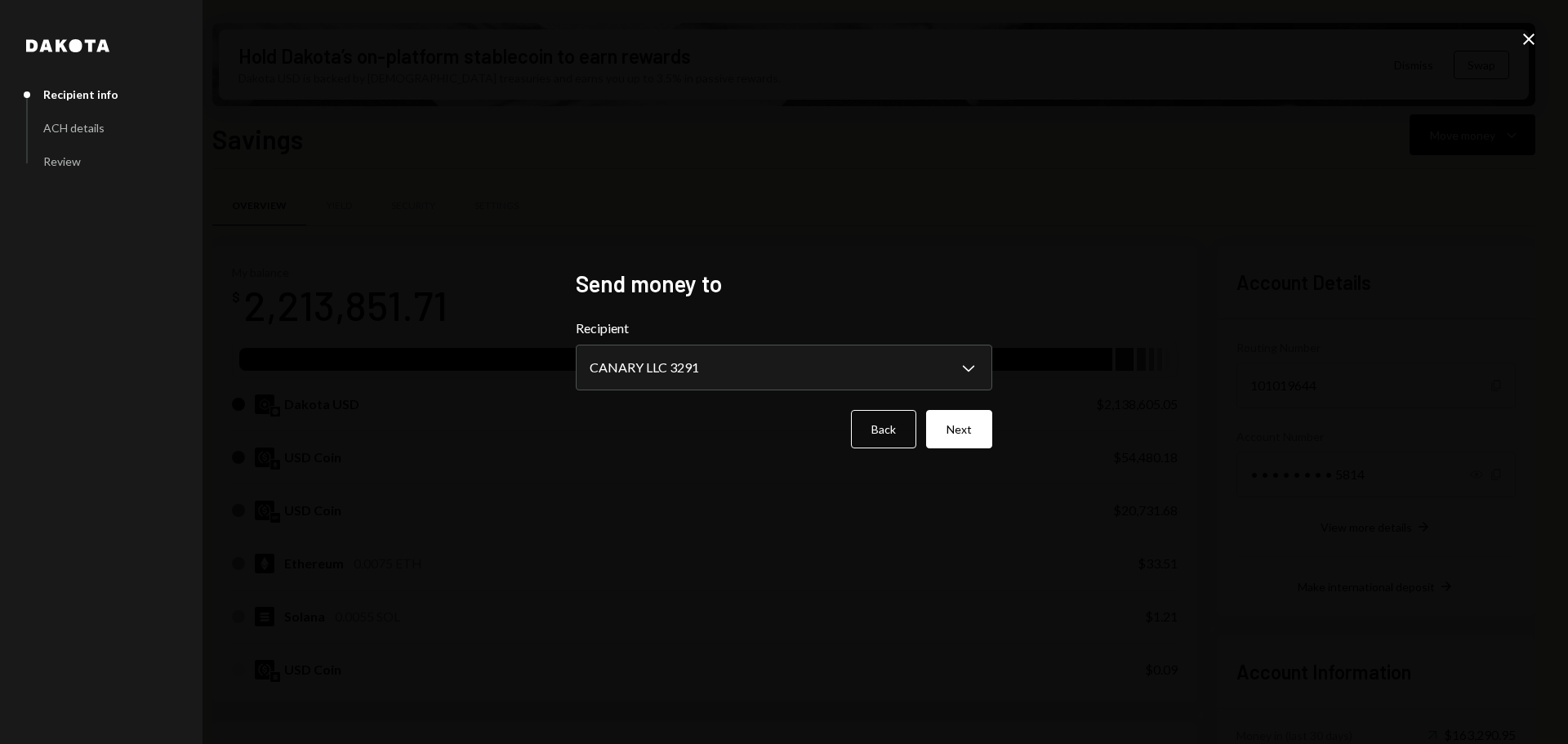
click at [995, 430] on div "**********" at bounding box center [784, 372] width 456 height 245
click at [957, 433] on button "Next" at bounding box center [960, 429] width 66 height 39
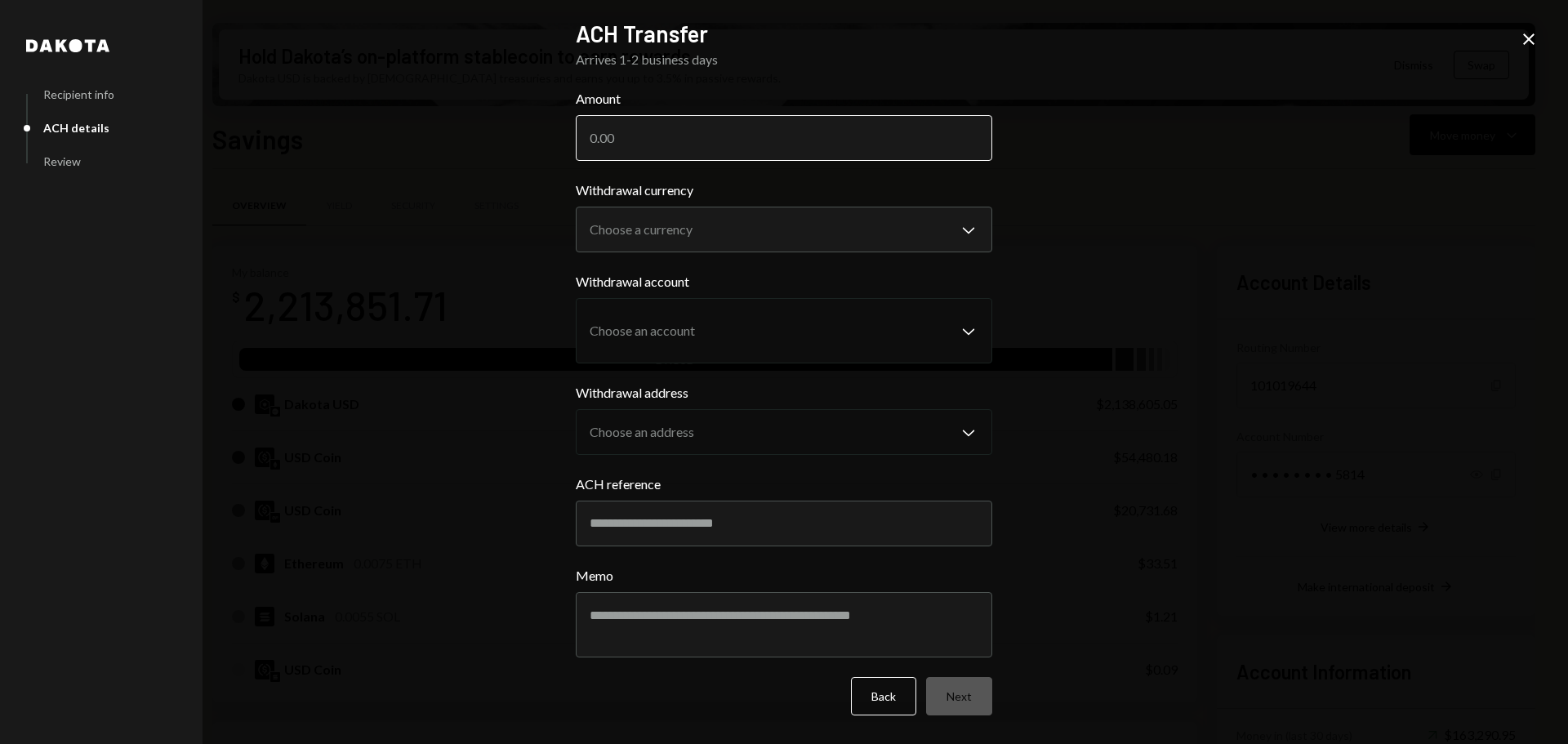
click at [717, 134] on input "Amount" at bounding box center [784, 139] width 417 height 46
paste input "10144.67"
type input "10144.67"
click at [759, 237] on body "M Monad Foundation Caret Down Home Home Inbox Inbox Activities Transactions Acc…" at bounding box center [784, 372] width 1568 height 744
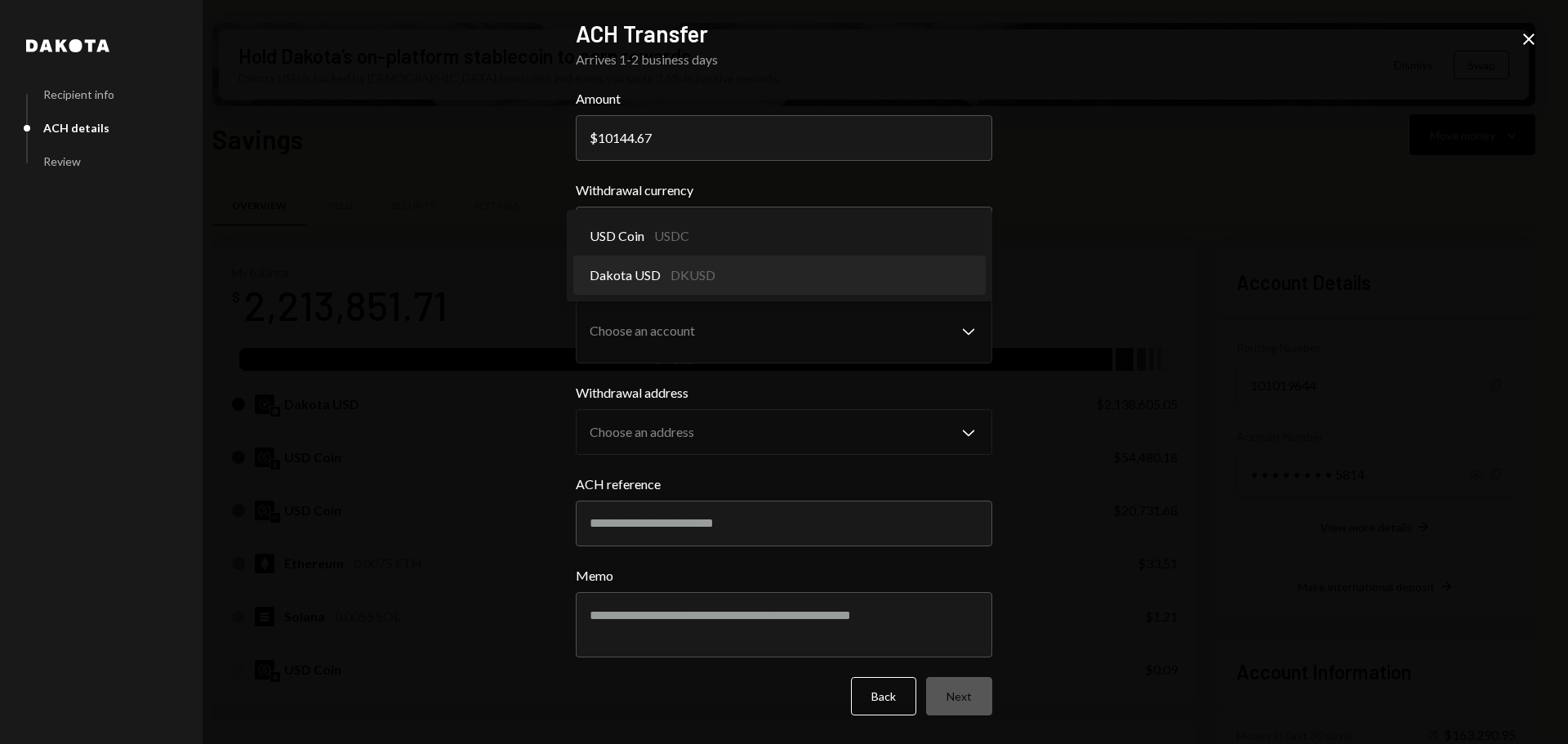
select select "*****"
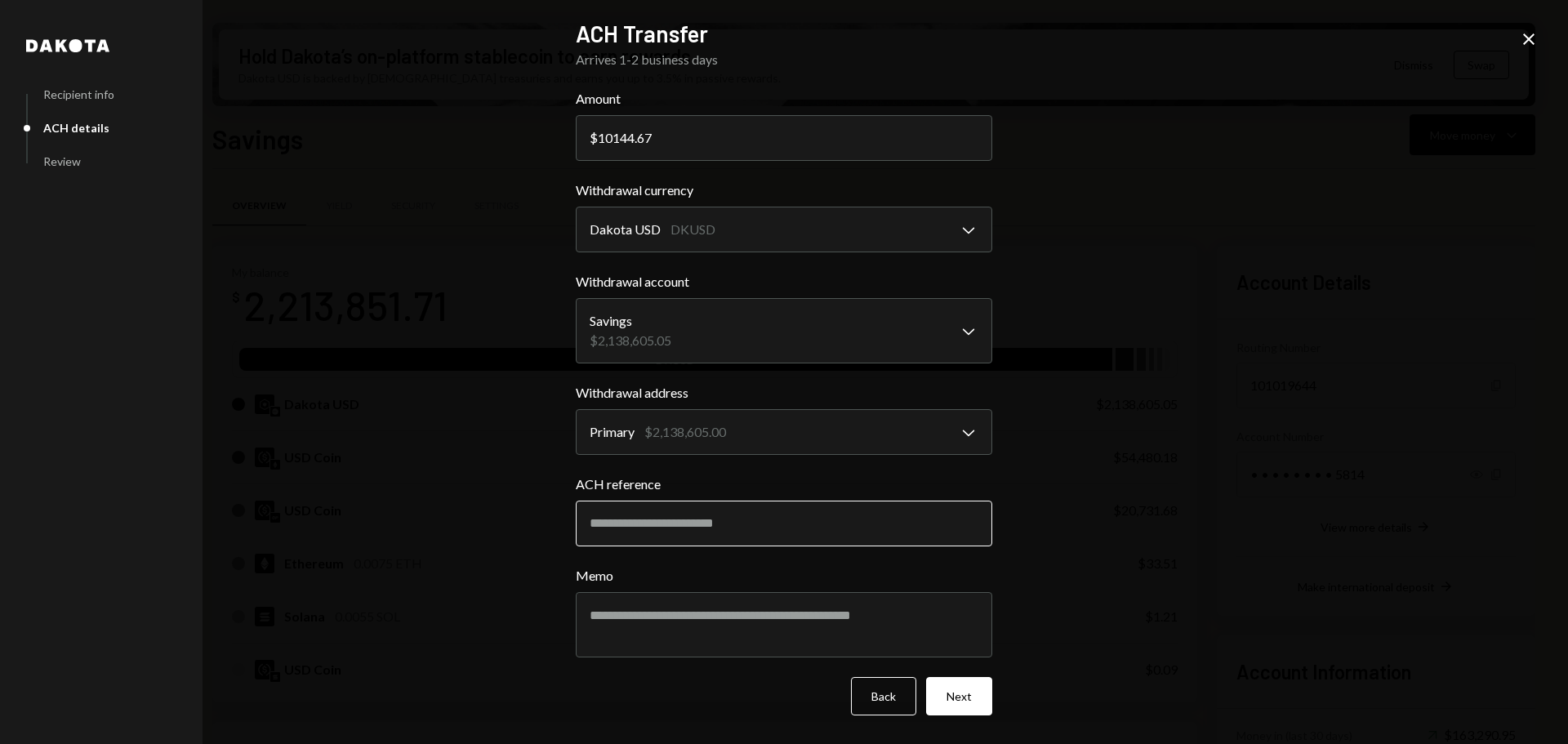
click at [809, 514] on input "ACH reference" at bounding box center [784, 524] width 417 height 46
paste input "******"
type input "******"
click at [674, 625] on textarea "Memo" at bounding box center [784, 624] width 417 height 65
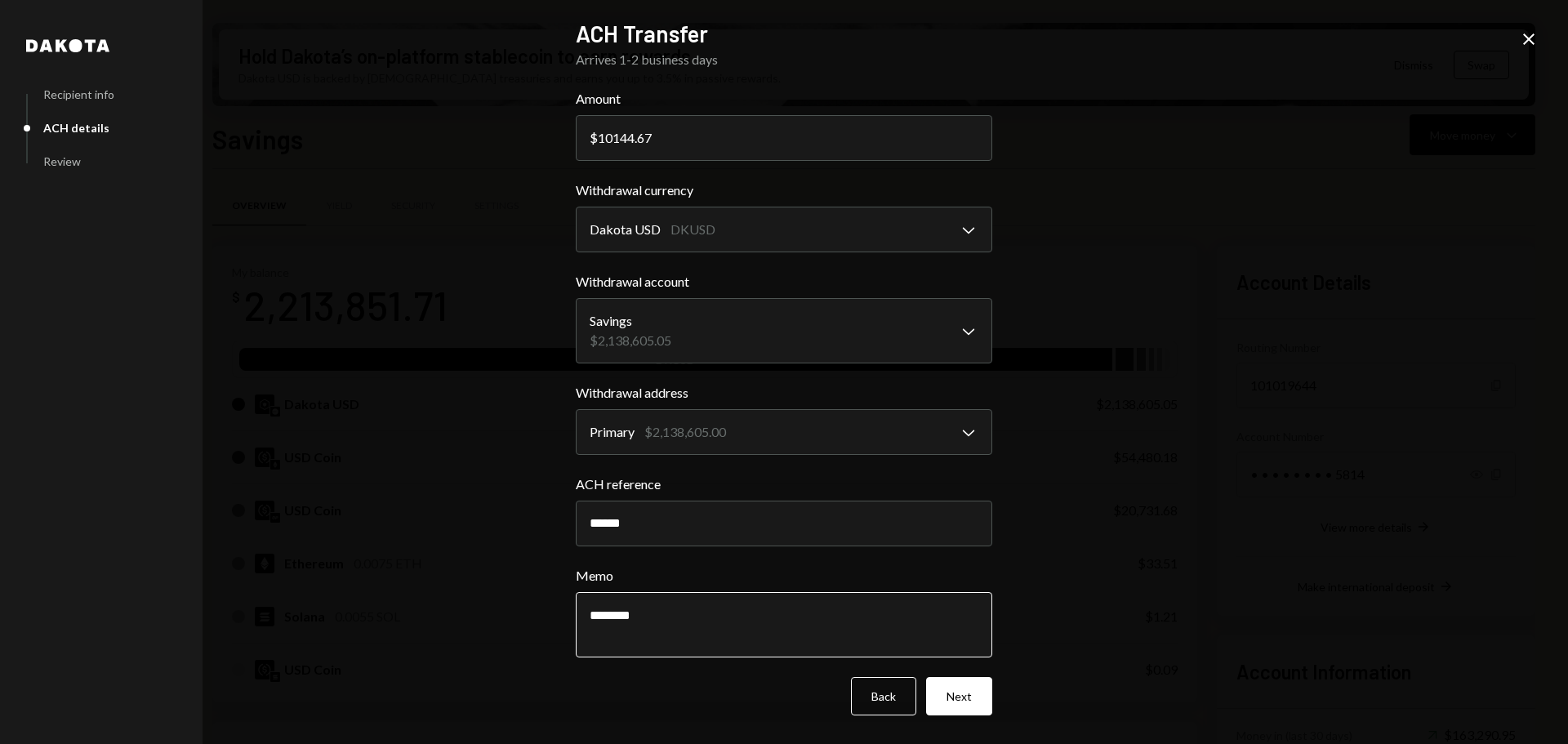
paste textarea "*******"
type textarea "**********"
click at [973, 688] on button "Next" at bounding box center [960, 696] width 66 height 39
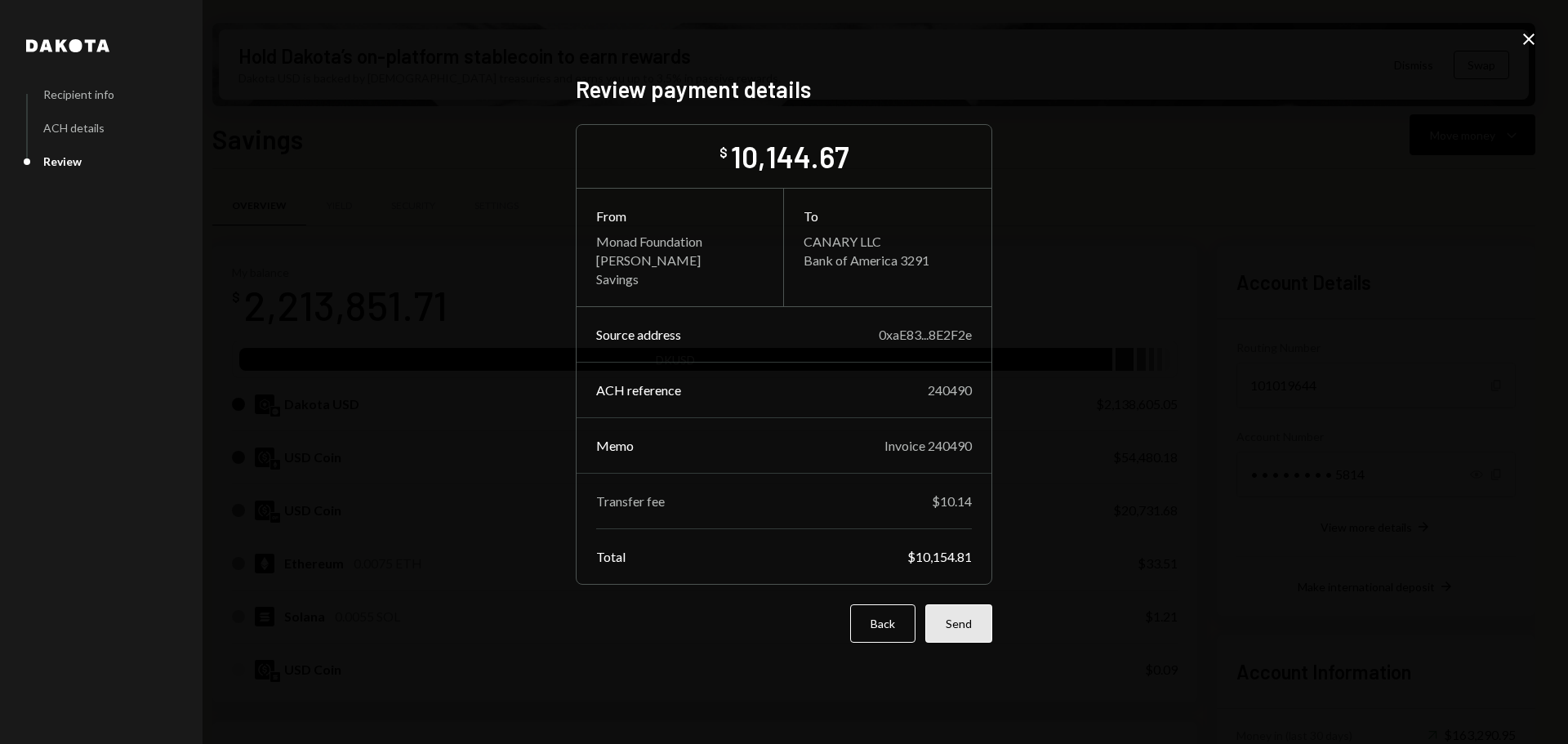
click at [965, 624] on button "Send" at bounding box center [959, 624] width 67 height 39
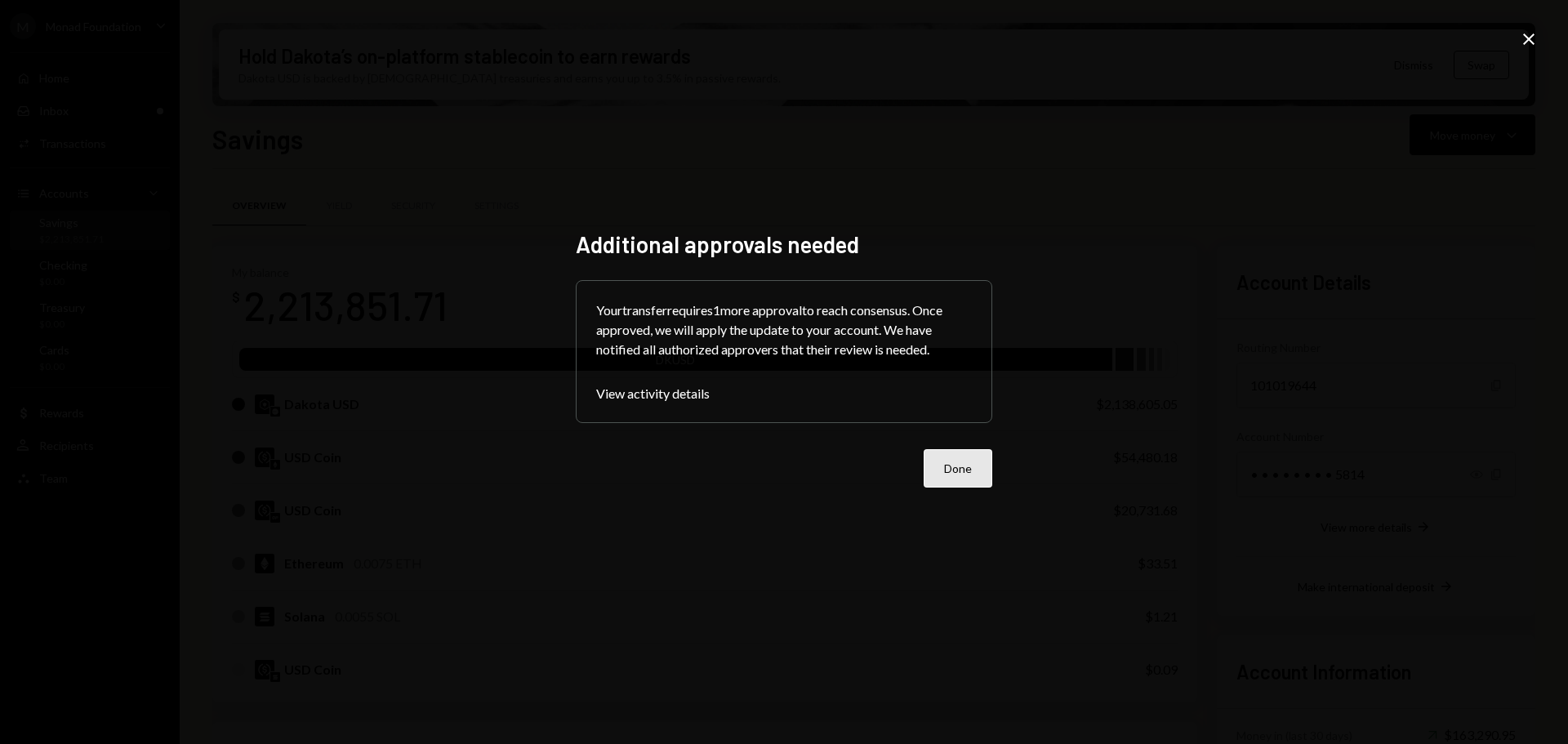
click at [962, 462] on button "Done" at bounding box center [958, 469] width 69 height 39
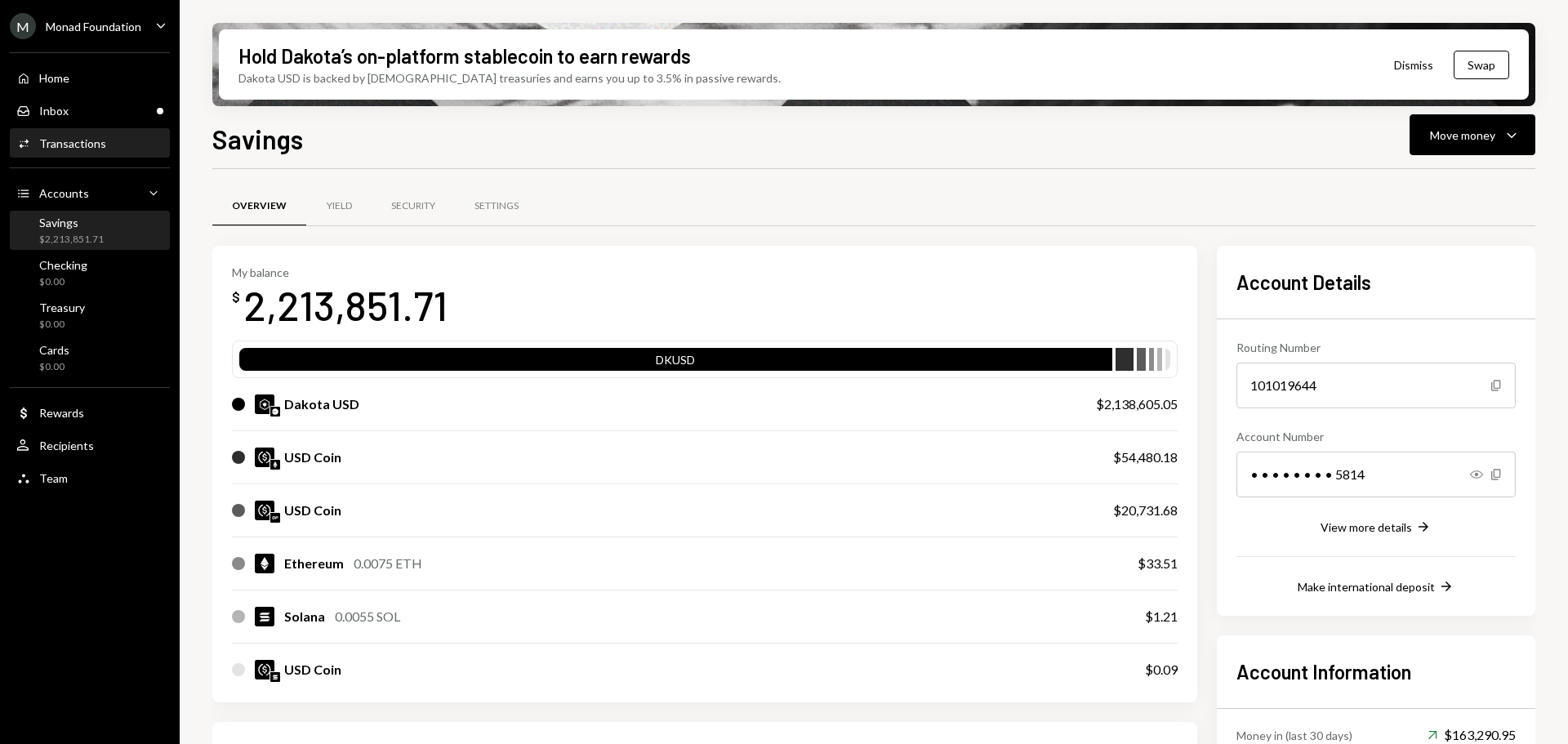
click at [83, 139] on div "Transactions" at bounding box center [72, 143] width 67 height 14
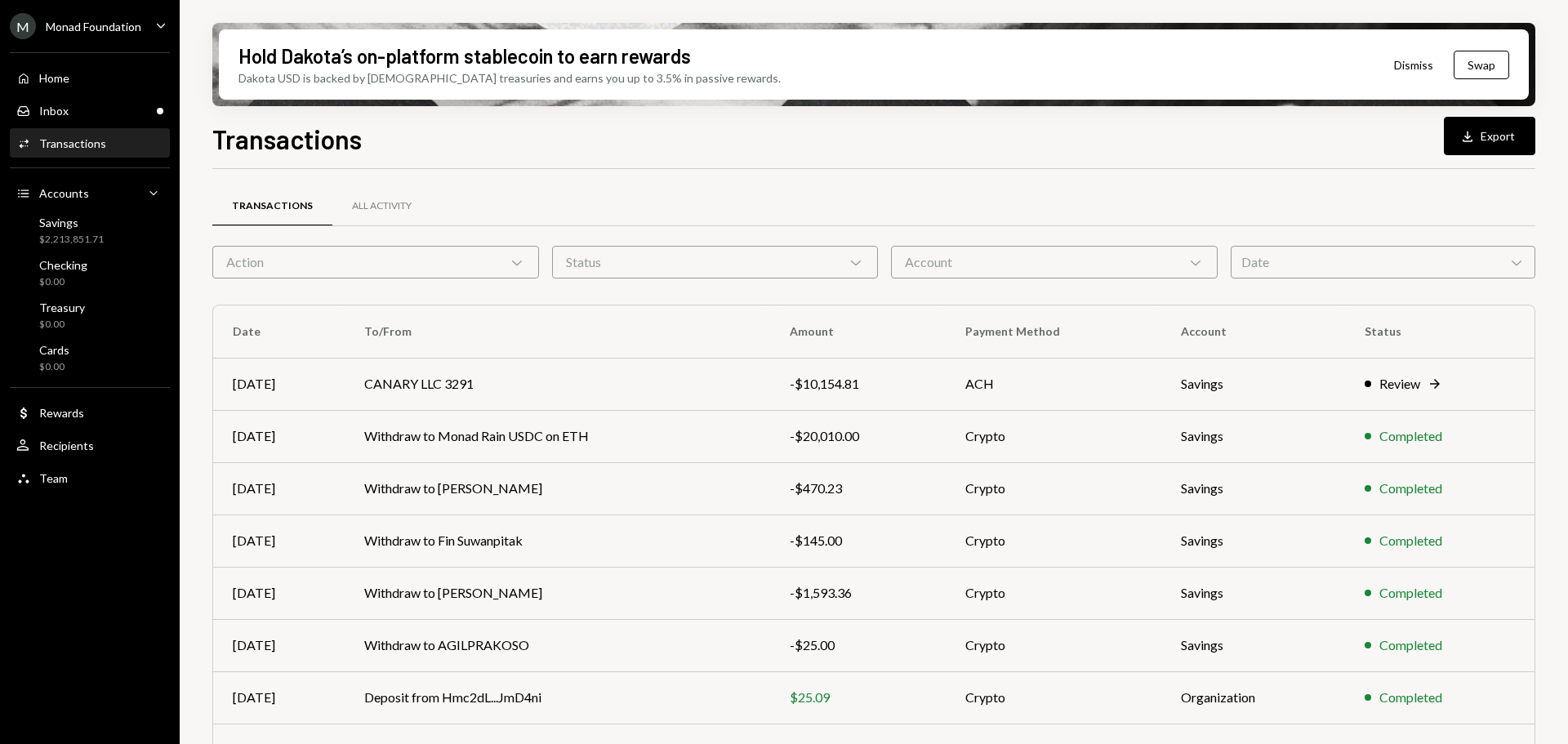
click at [963, 161] on div "Transactions Download Export Transactions All Activity Action Chevron Down Stat…" at bounding box center [873, 480] width 1323 height 721
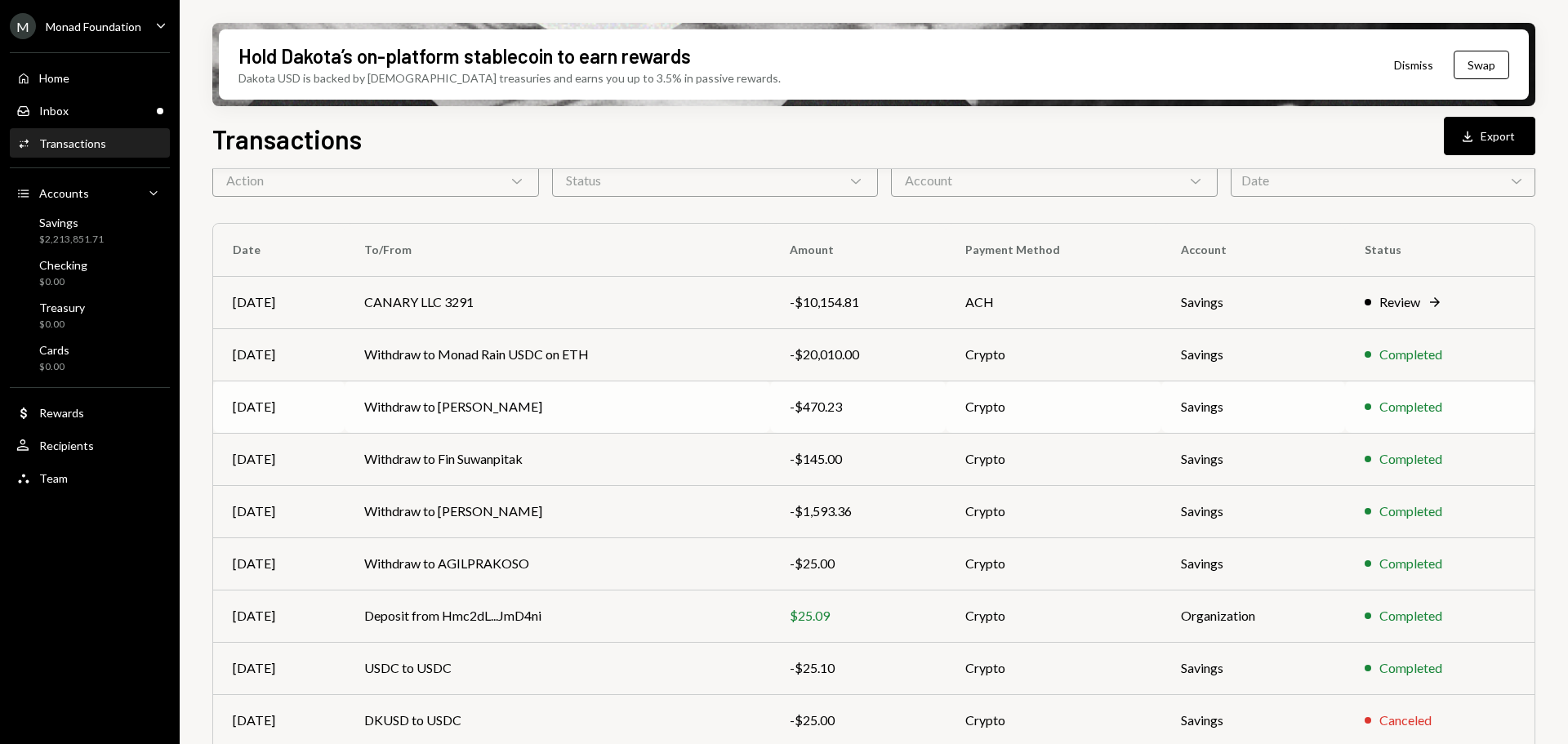
click at [406, 400] on td "Withdraw to [PERSON_NAME]" at bounding box center [558, 406] width 426 height 52
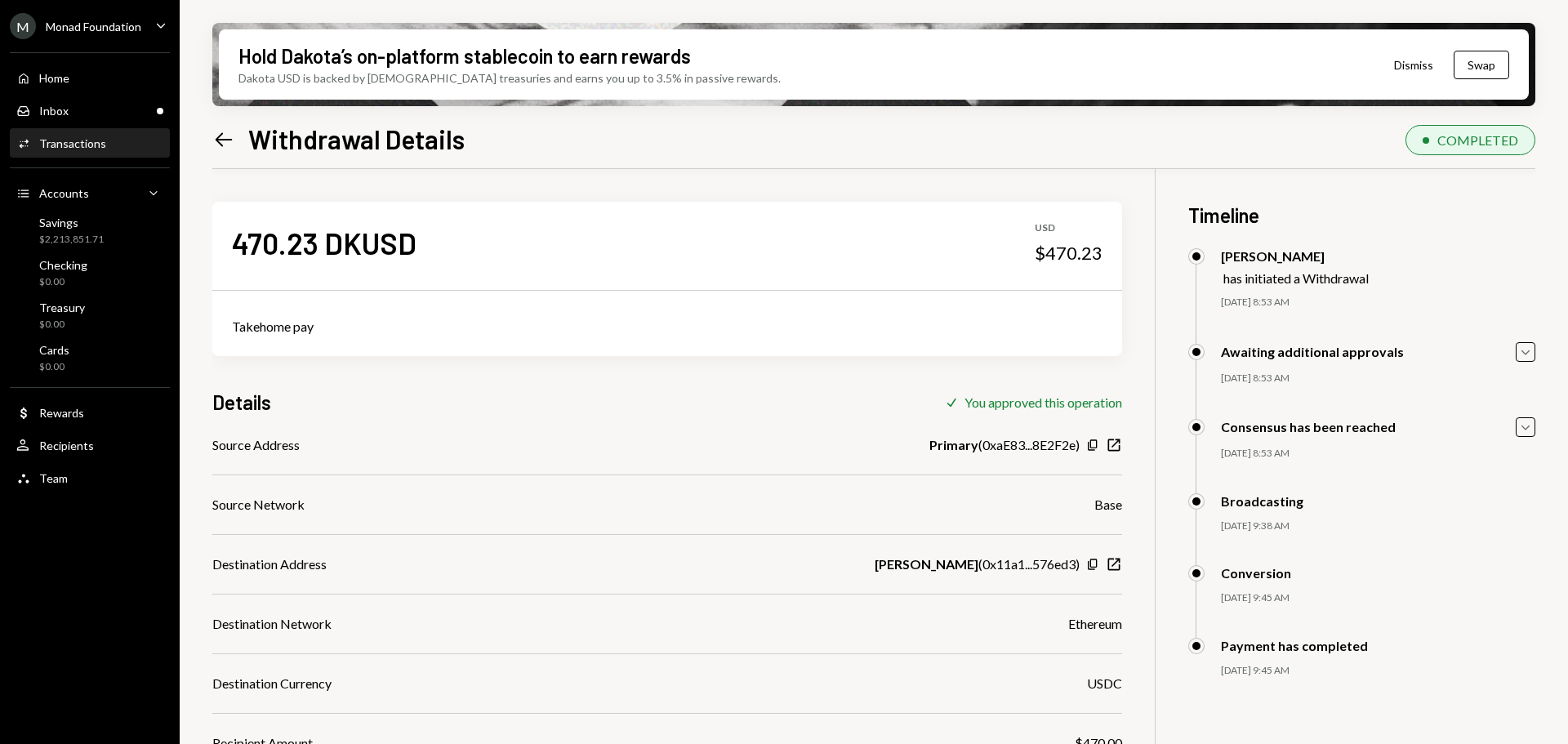
scroll to position [245, 0]
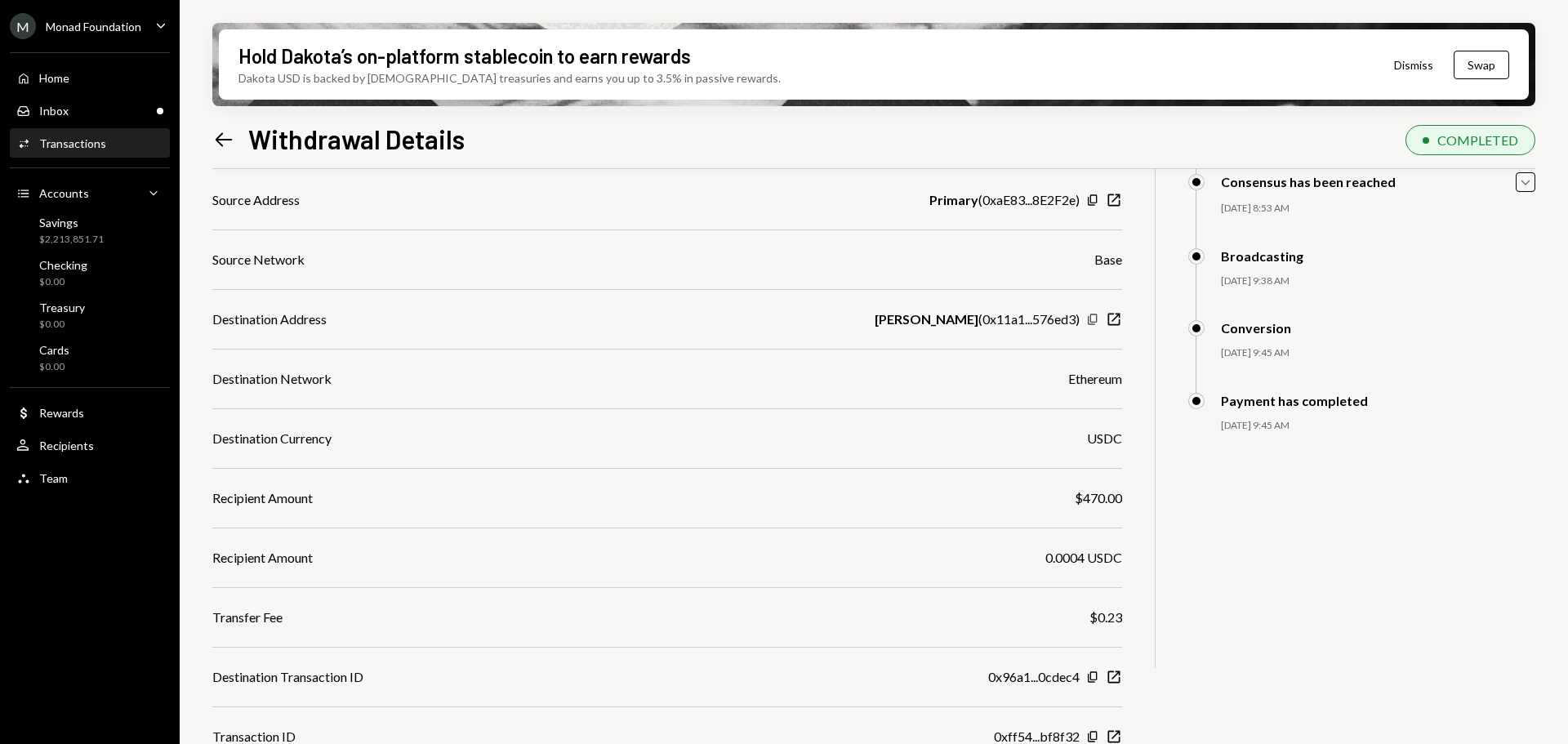
click at [1090, 319] on icon "Copy" at bounding box center [1093, 319] width 13 height 13
click at [212, 134] on div "Hold Dakota’s on-platform stablecoin to earn rewards Dakota USD is backed by U.…" at bounding box center [873, 372] width 1388 height 744
click at [220, 138] on icon "Left Arrow" at bounding box center [223, 139] width 23 height 23
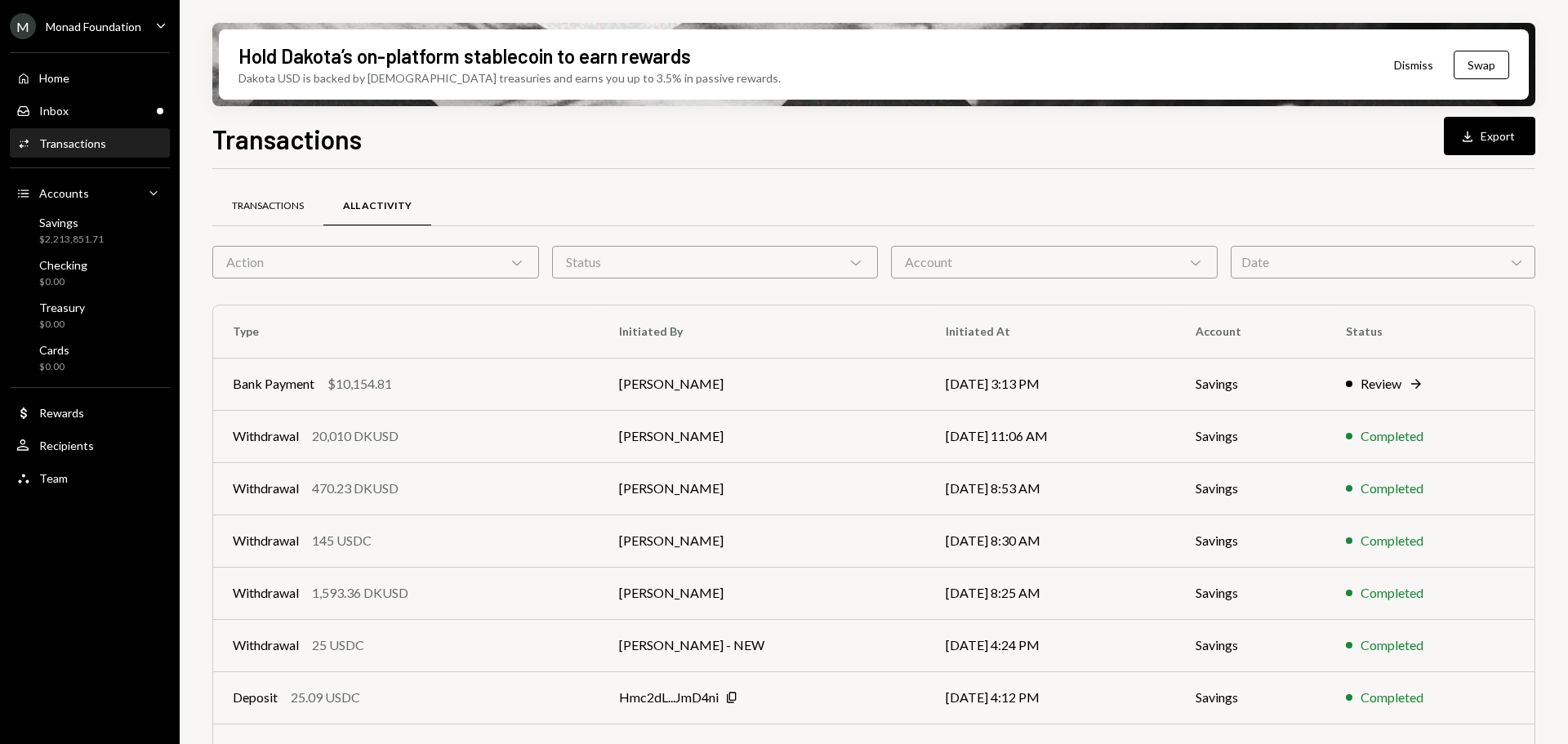
click at [278, 200] on div "Transactions" at bounding box center [268, 205] width 72 height 14
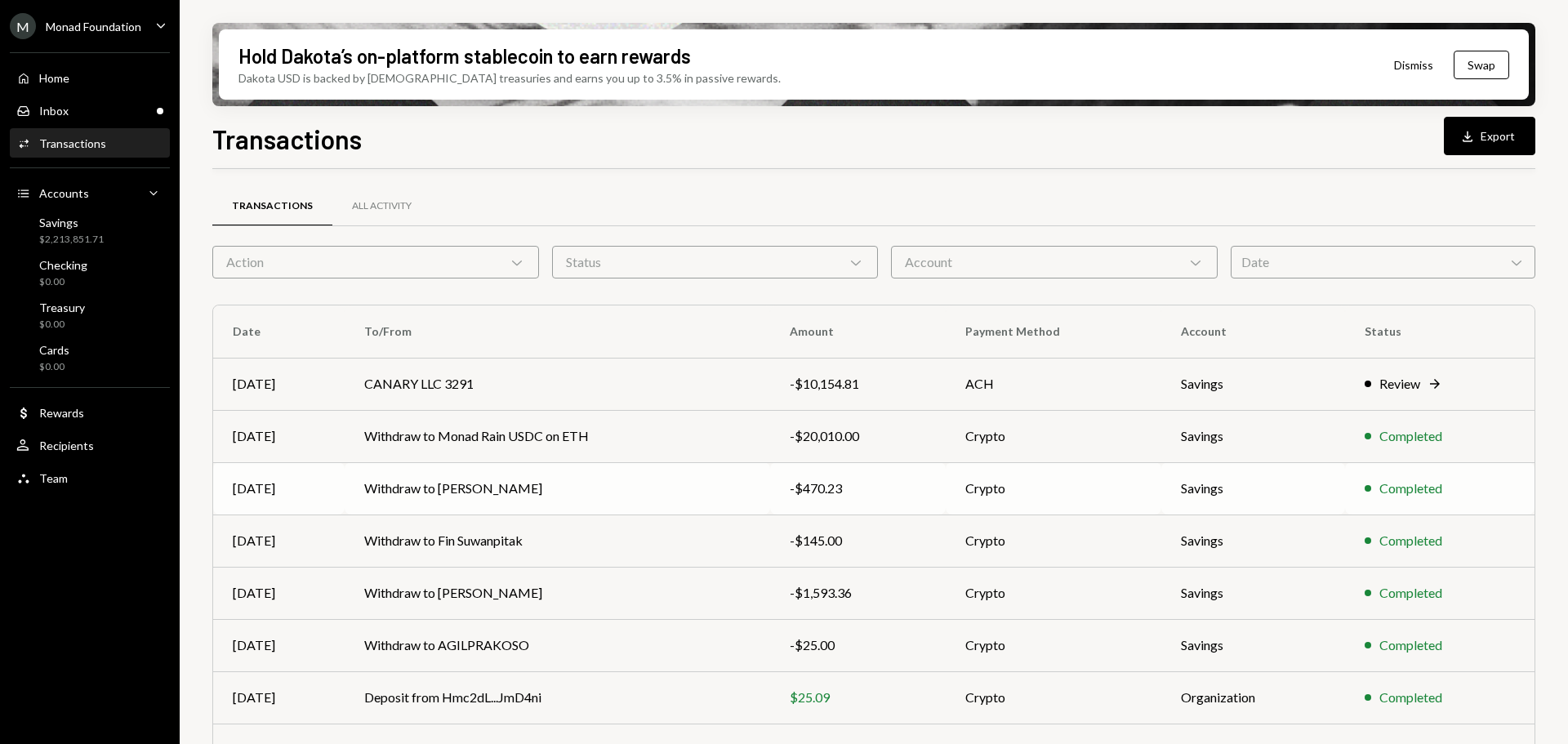
scroll to position [82, 0]
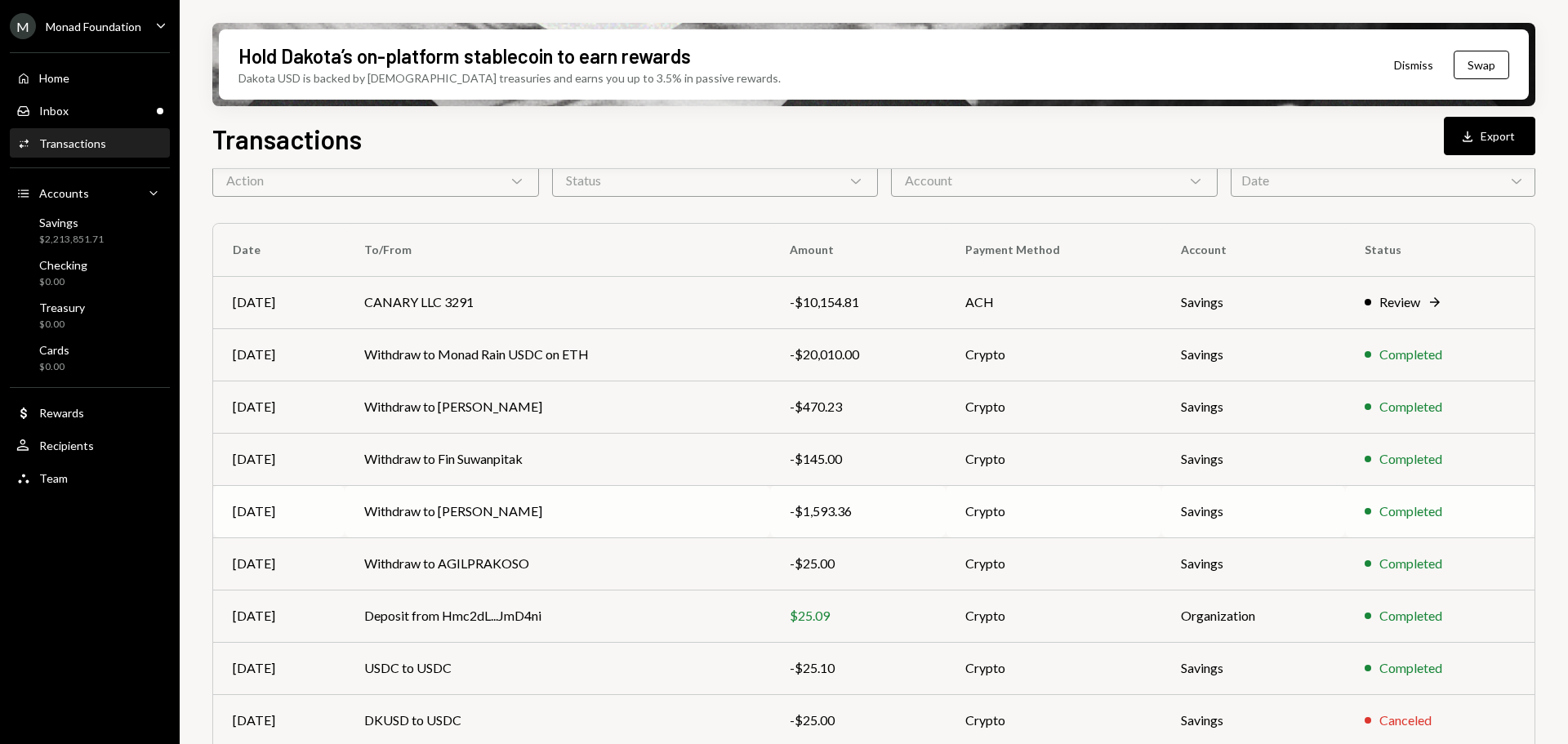
click at [459, 514] on td "Withdraw to [PERSON_NAME]" at bounding box center [558, 511] width 426 height 52
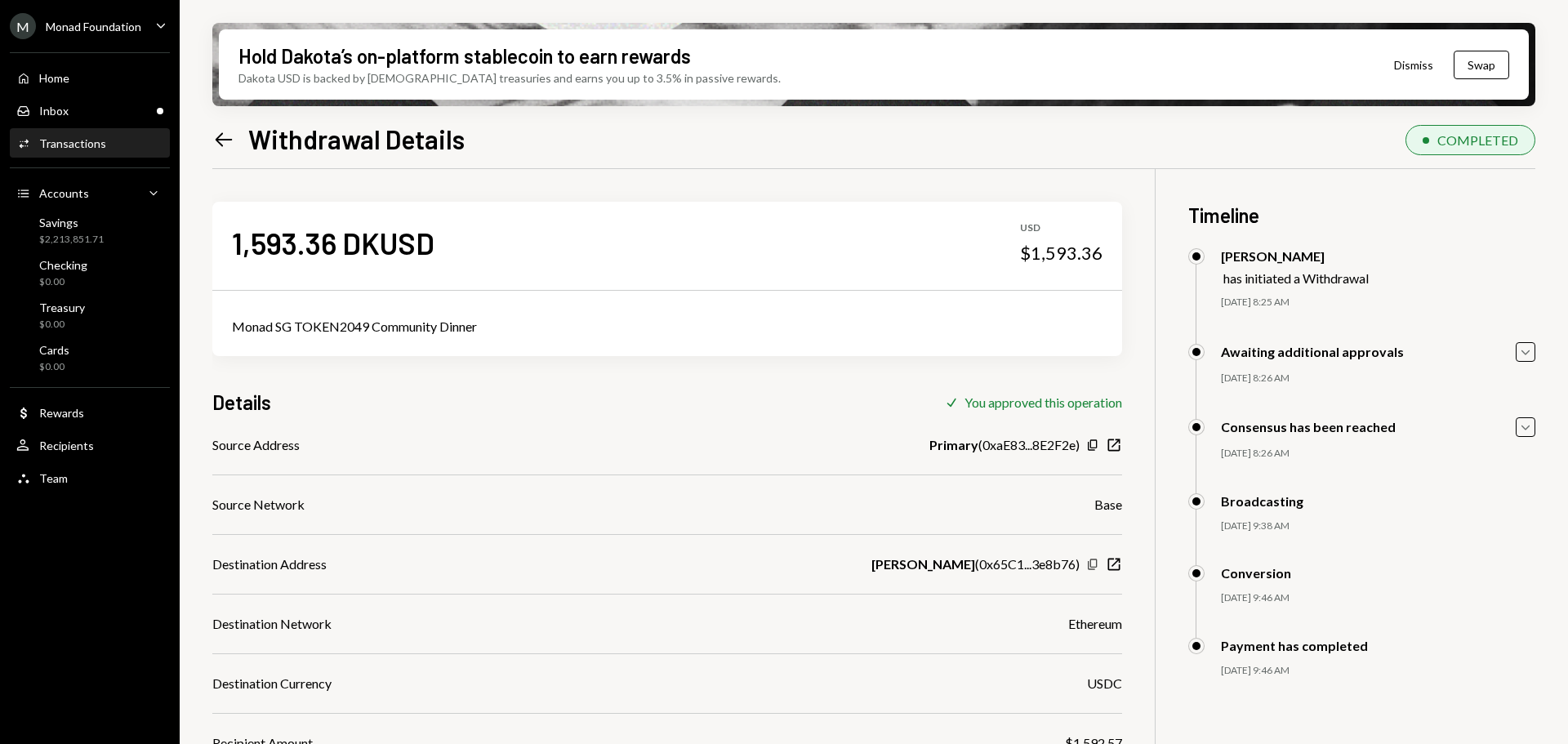
click at [1092, 561] on icon "Copy" at bounding box center [1093, 564] width 13 height 13
click at [1092, 561] on icon "Copy" at bounding box center [1093, 564] width 13 height 13
click at [225, 136] on icon "Left Arrow" at bounding box center [223, 139] width 23 height 23
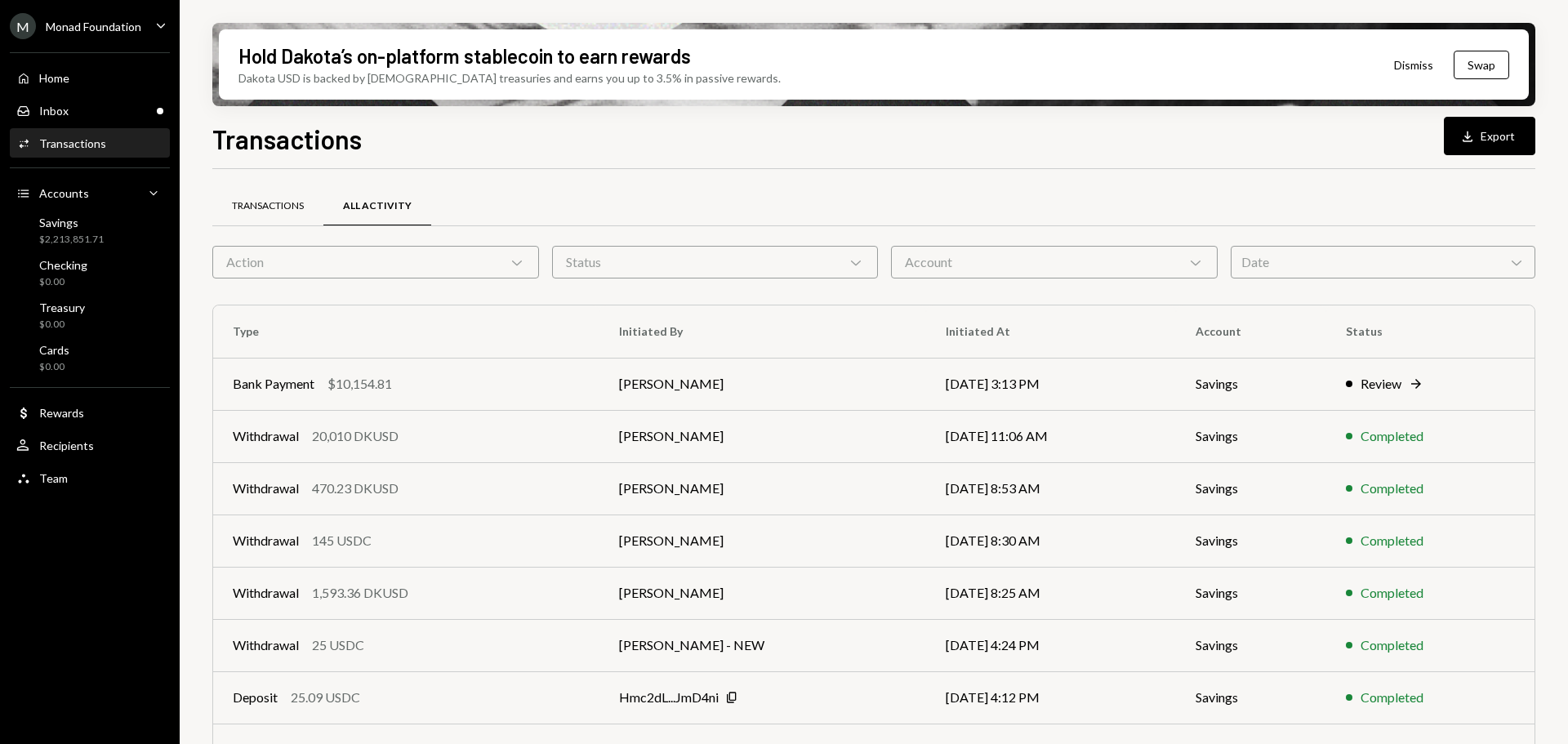
click at [273, 199] on div "Transactions" at bounding box center [268, 205] width 72 height 14
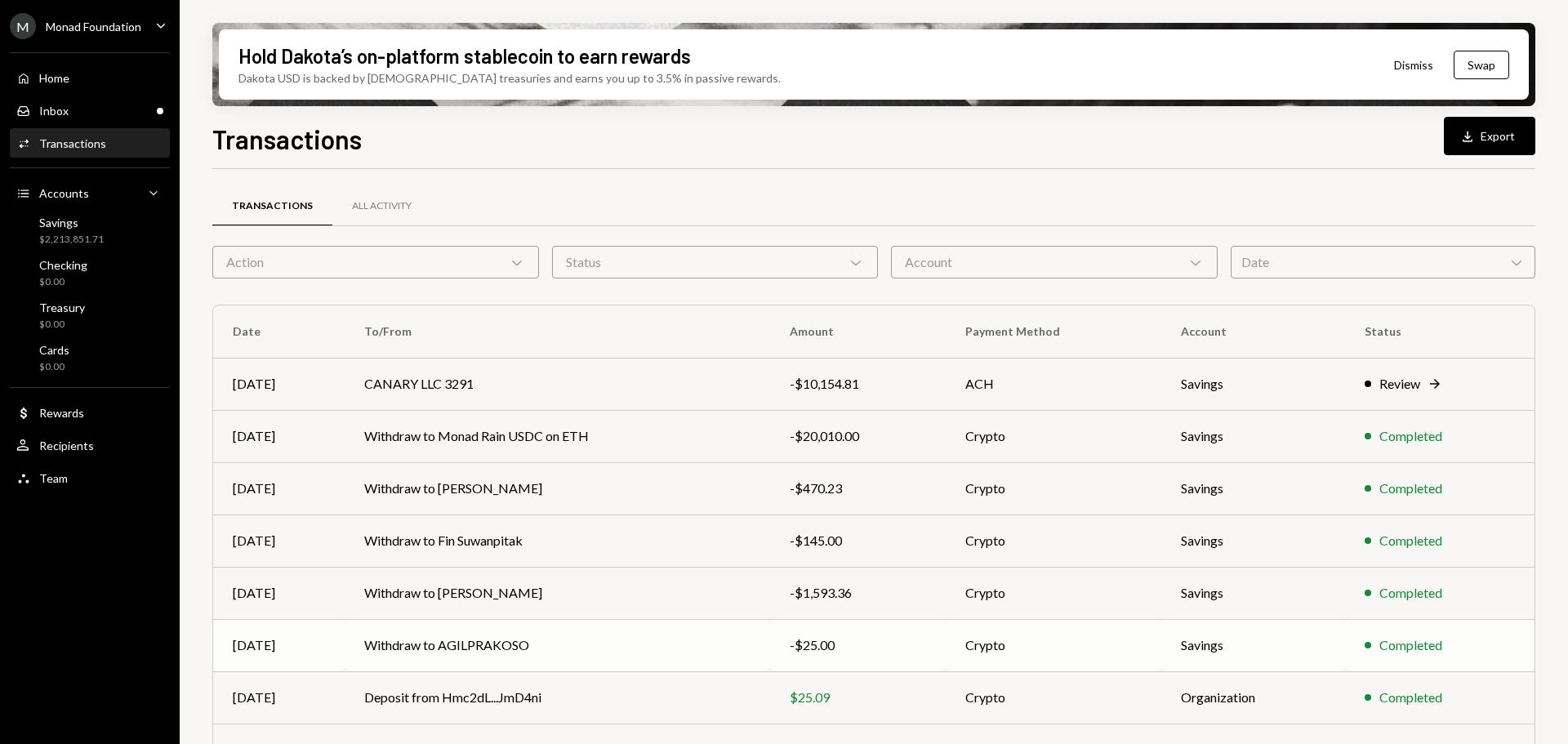
scroll to position [186, 0]
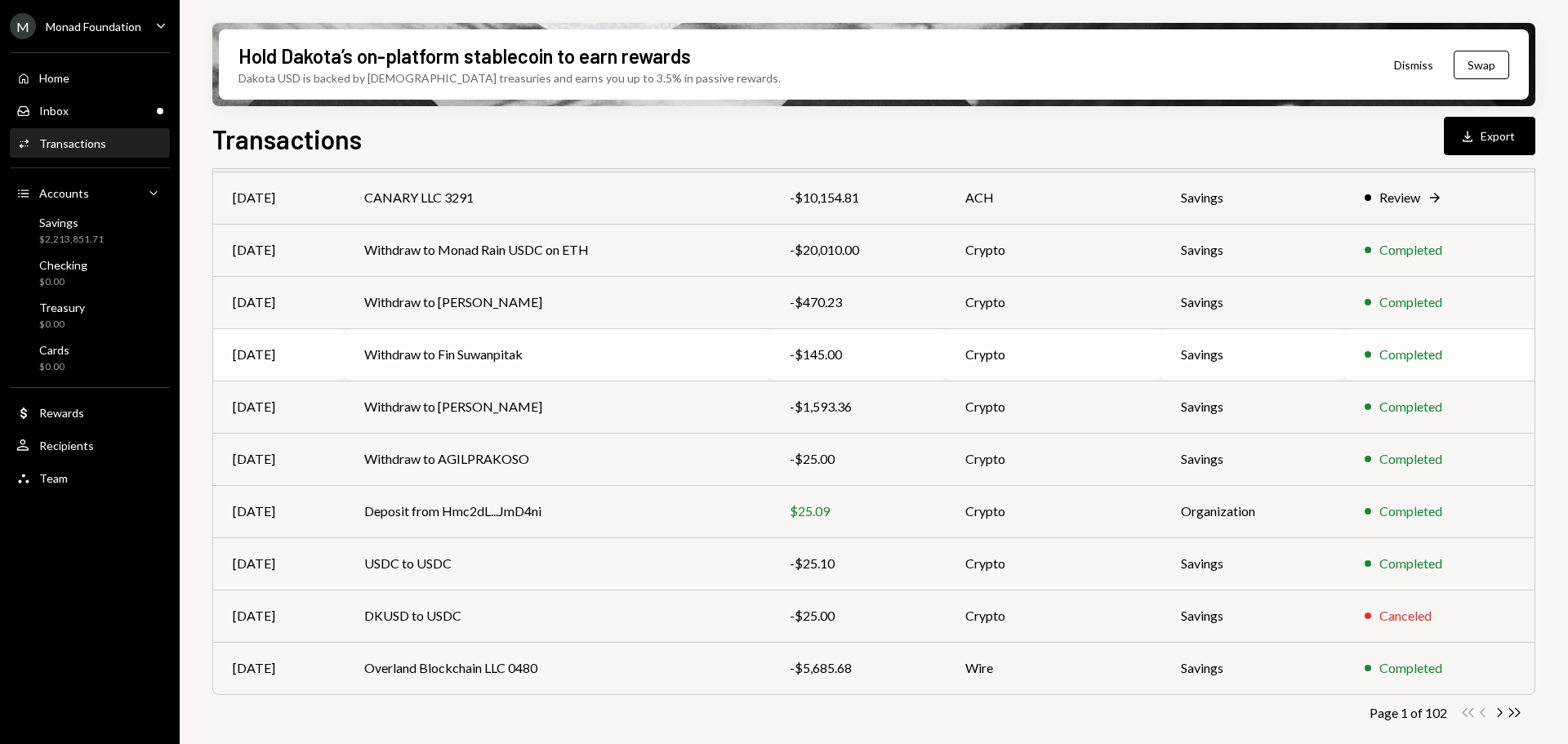
click at [453, 350] on td "Withdraw to Fin Suwanpitak" at bounding box center [558, 354] width 426 height 52
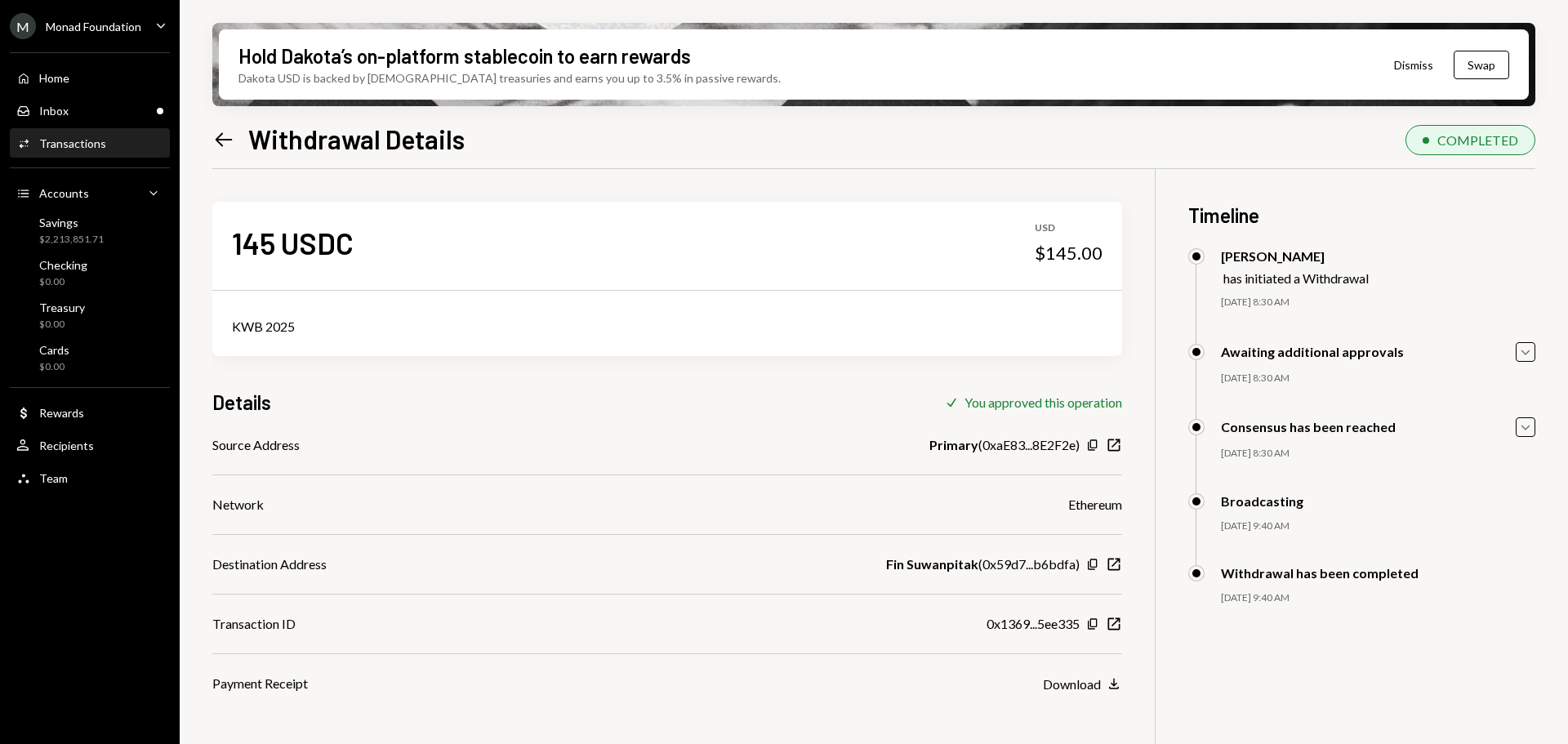
scroll to position [130, 0]
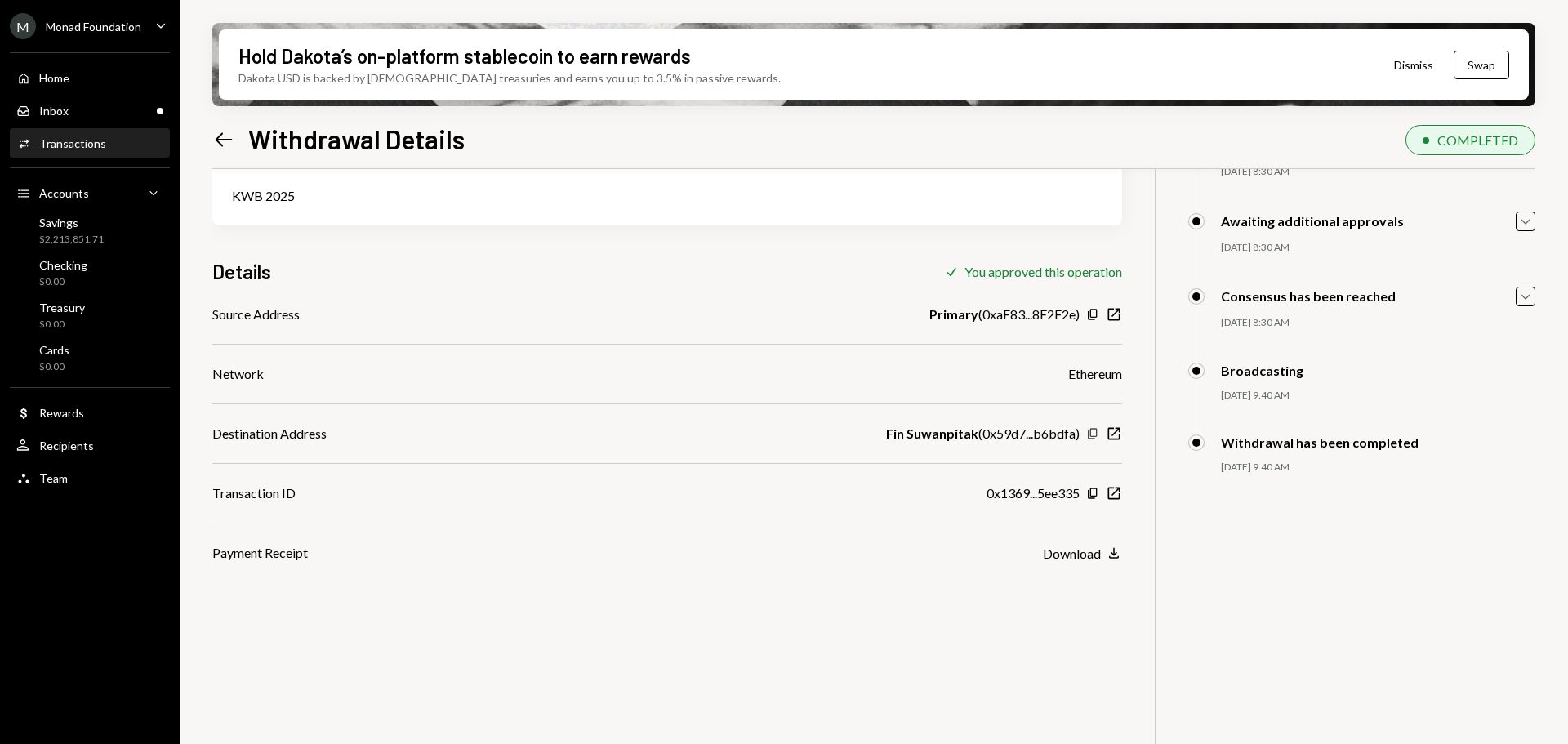
click at [1092, 436] on icon "Copy" at bounding box center [1093, 434] width 13 height 13
click at [1238, 599] on div "145 USDC USD $145.00 KWB 2025 Details Check You approved this operation Source …" at bounding box center [873, 410] width 1323 height 744
